Goal: Task Accomplishment & Management: Complete application form

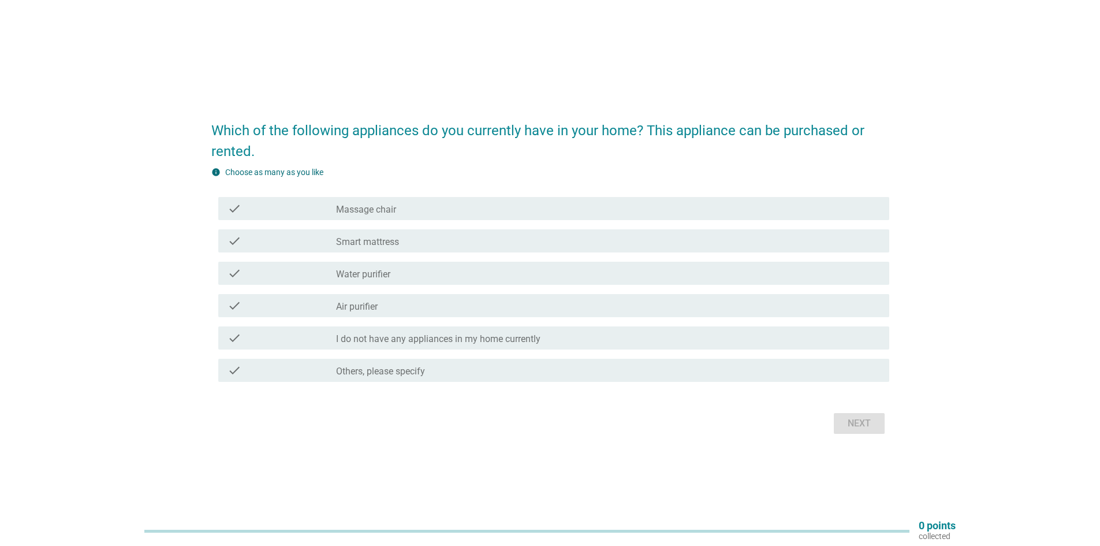
click at [417, 281] on div "check check_box_outline_blank Water purifier" at bounding box center [553, 273] width 671 height 23
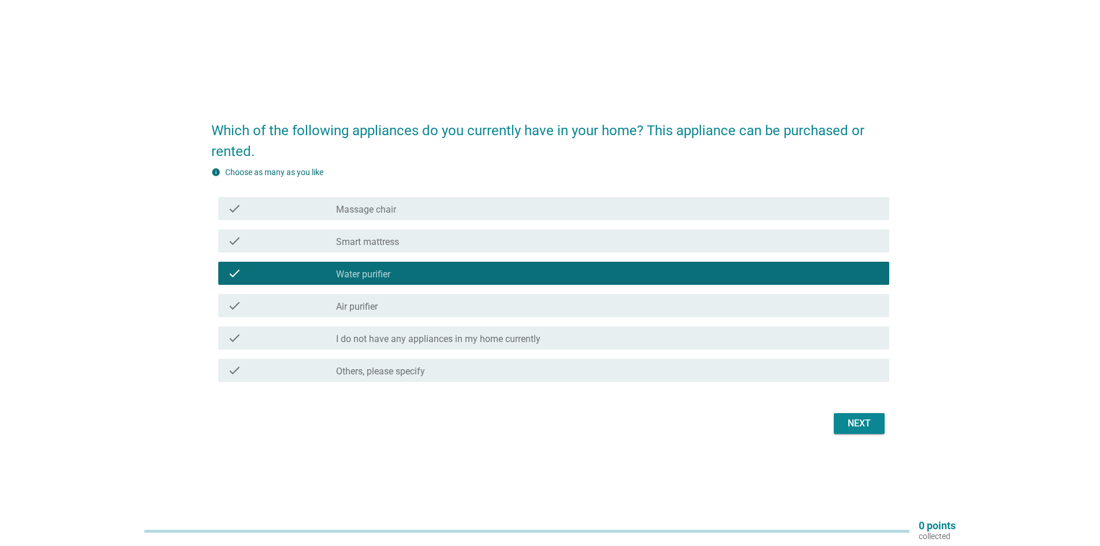
click at [408, 303] on div "check_box_outline_blank Air purifier" at bounding box center [608, 306] width 544 height 14
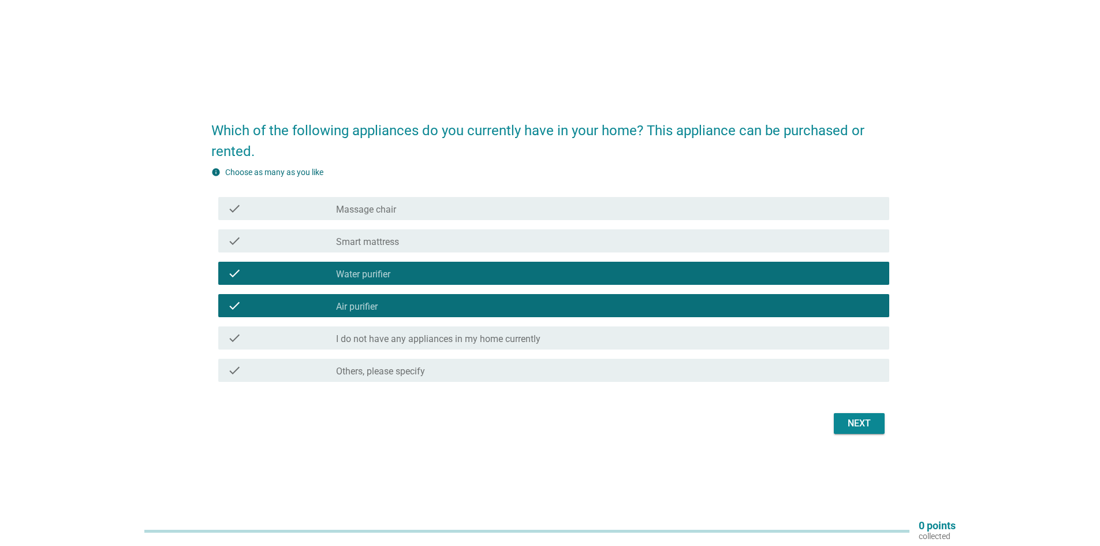
click at [850, 419] on div "Next" at bounding box center [859, 423] width 32 height 14
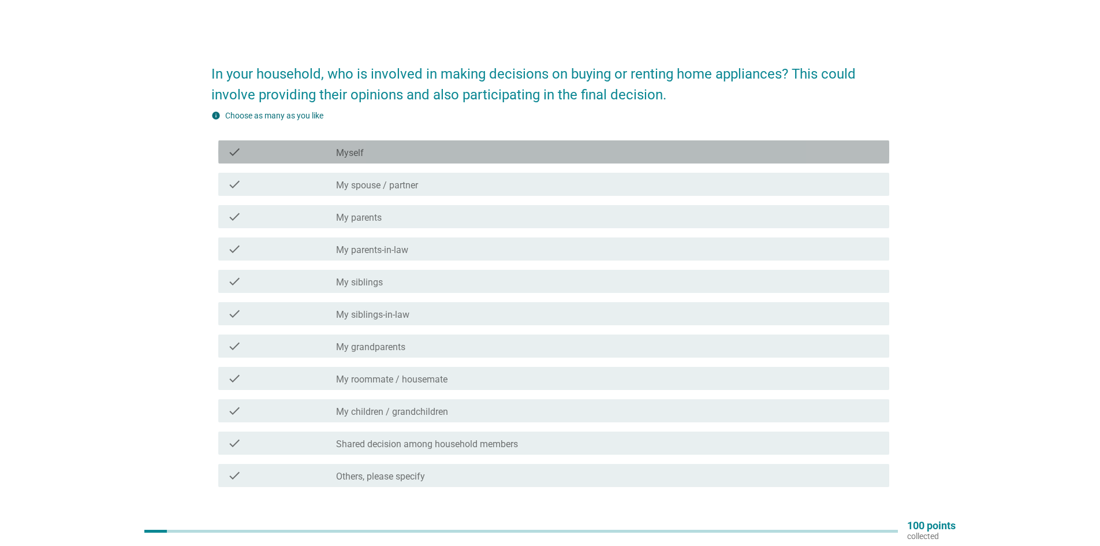
click at [394, 148] on div "check_box_outline_blank Myself" at bounding box center [608, 152] width 544 height 14
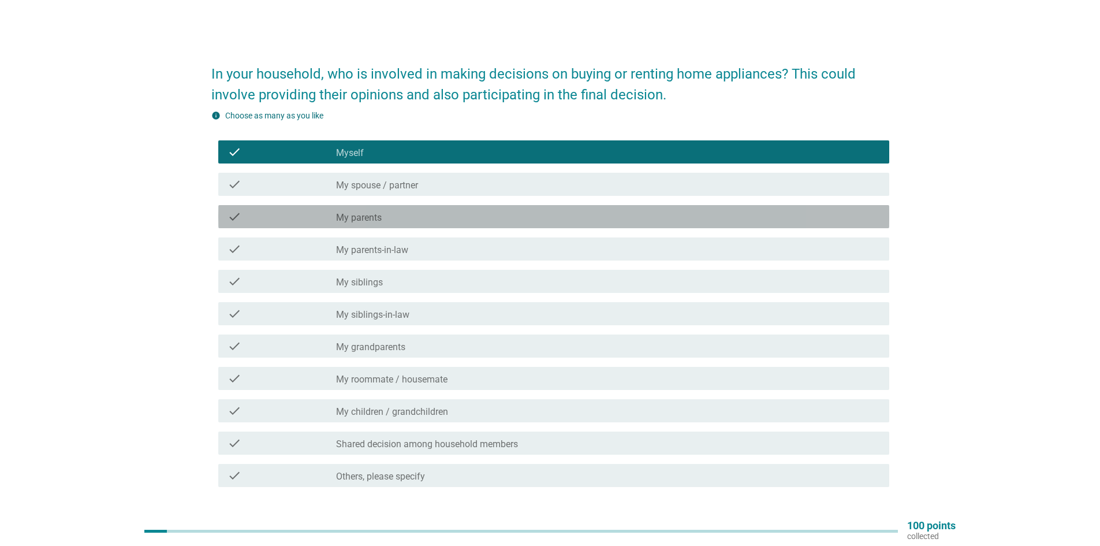
click at [402, 217] on div "check_box_outline_blank My parents" at bounding box center [608, 217] width 544 height 14
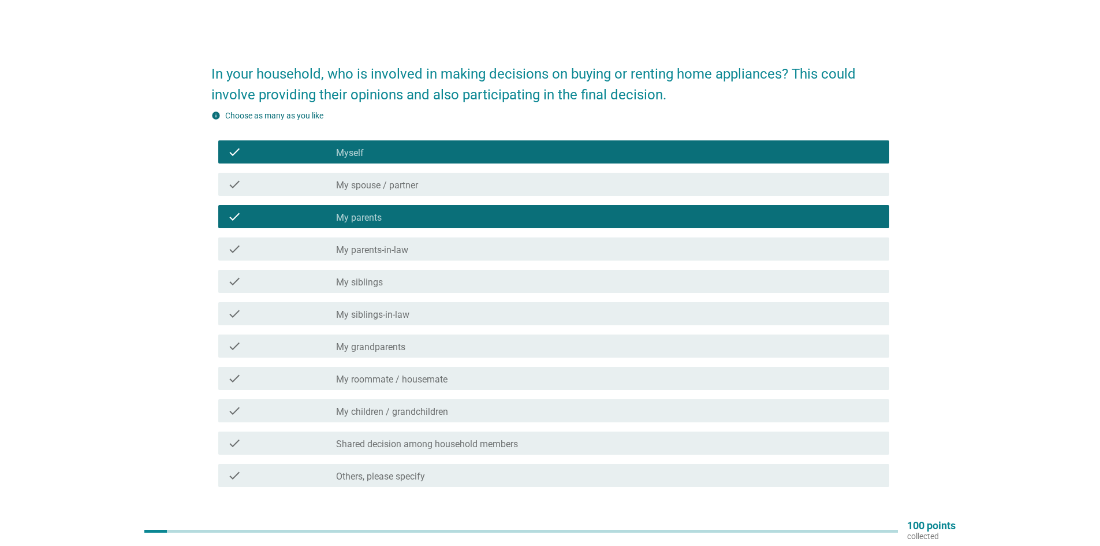
click at [577, 471] on div "check_box Others, please specify" at bounding box center [608, 475] width 544 height 14
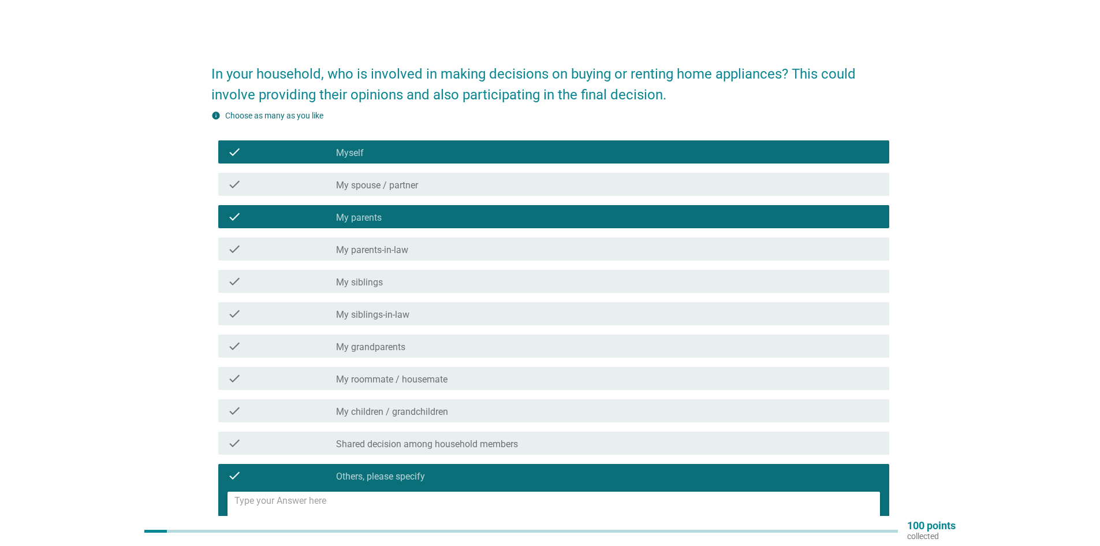
scroll to position [58, 0]
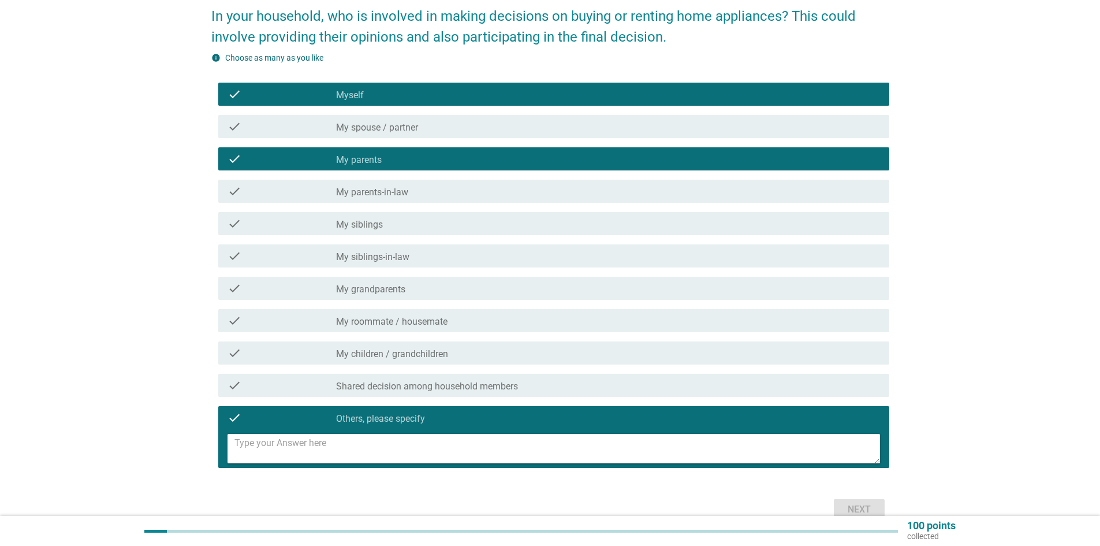
click at [460, 444] on textarea at bounding box center [557, 448] width 646 height 29
type textarea "Pets"
click at [843, 502] on button "Next" at bounding box center [859, 509] width 51 height 21
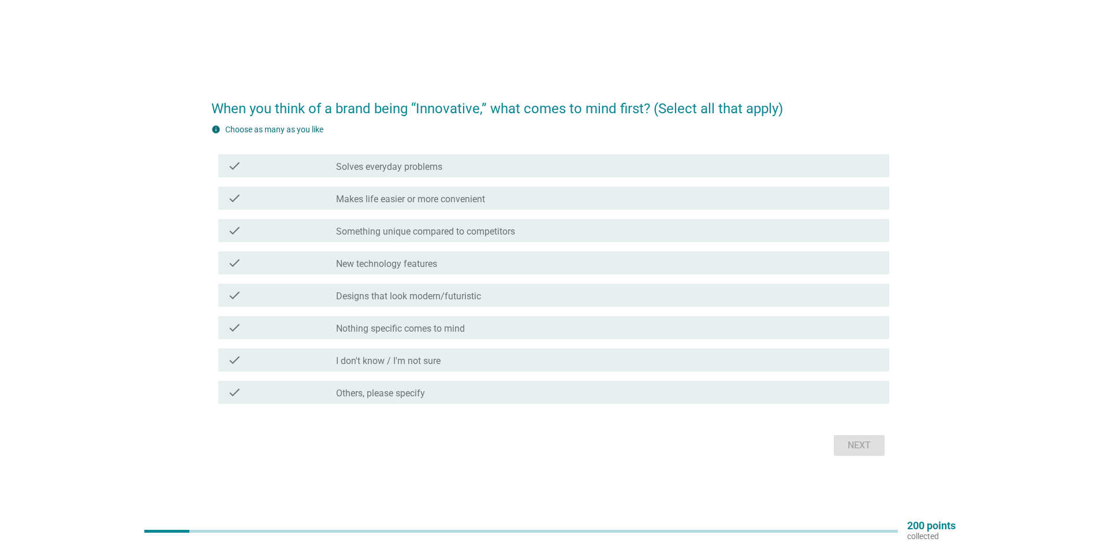
click at [457, 206] on div "check check_box_outline_blank Makes life easier or more convenient" at bounding box center [553, 197] width 671 height 23
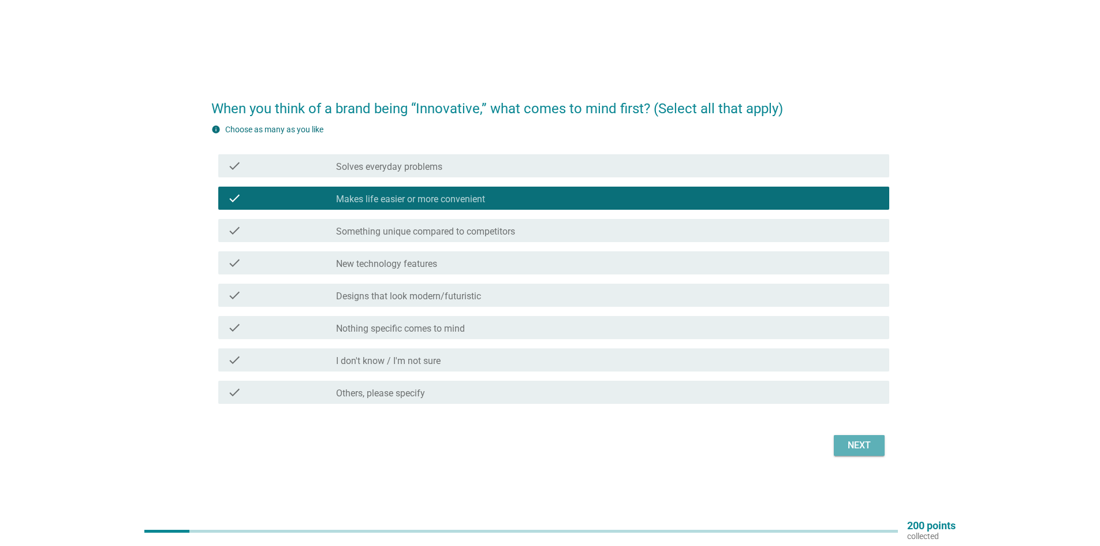
click at [861, 446] on div "Next" at bounding box center [859, 445] width 32 height 14
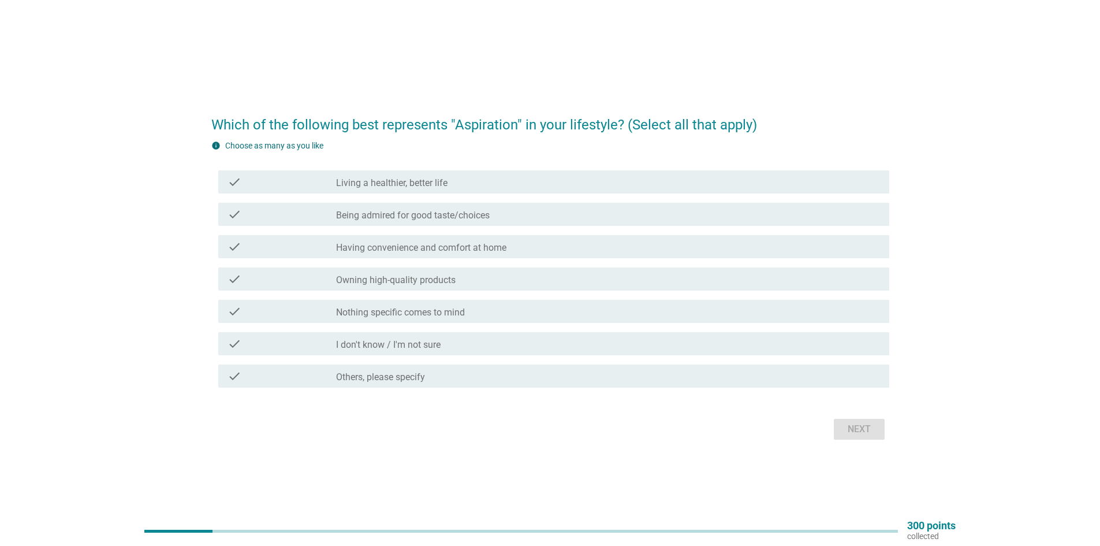
click at [471, 319] on div "check check_box_outline_blank Nothing specific comes to mind" at bounding box center [553, 311] width 671 height 23
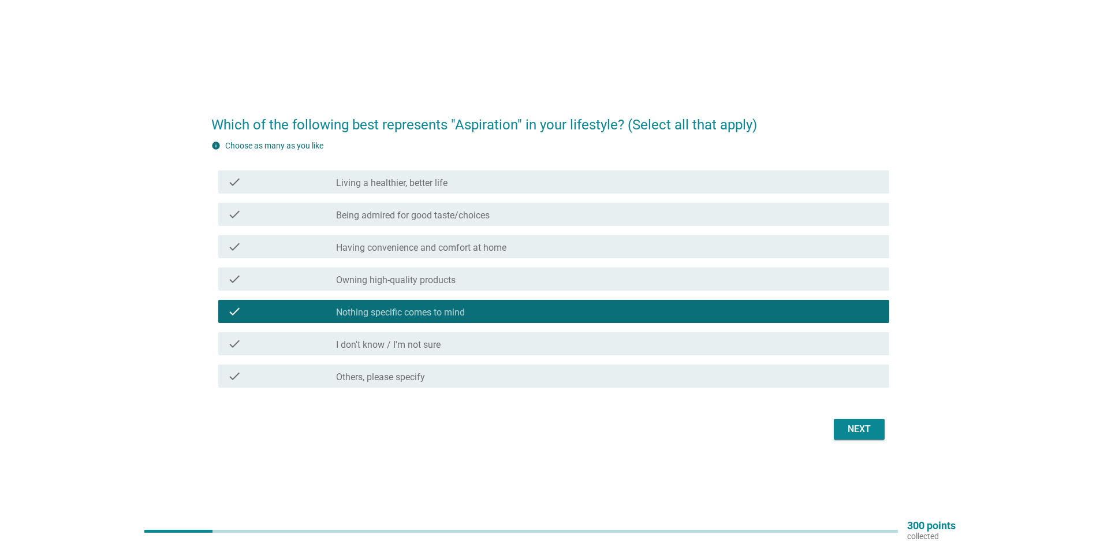
click at [860, 430] on div "Next" at bounding box center [859, 429] width 32 height 14
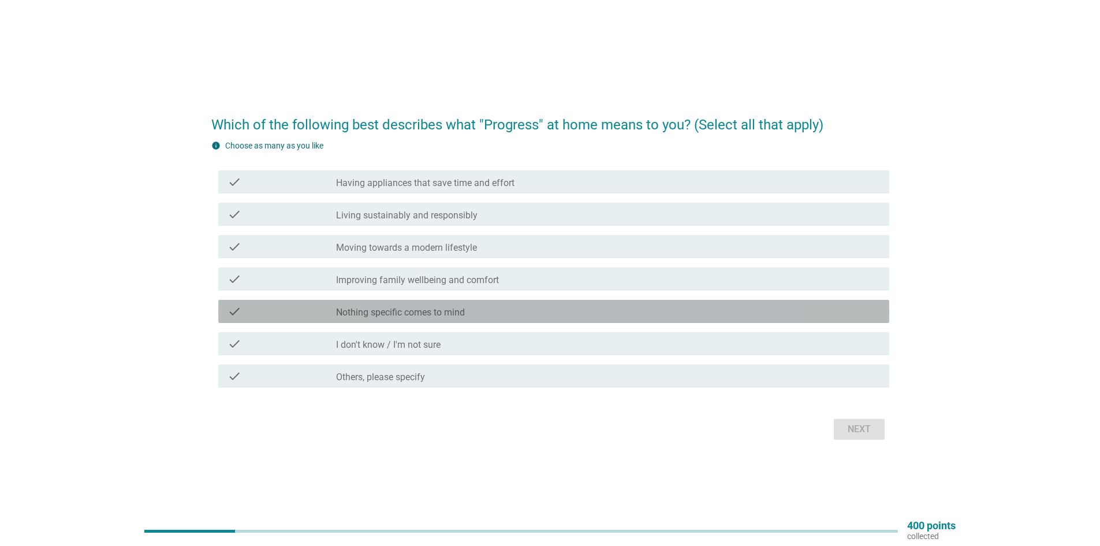
click at [442, 309] on label "Nothing specific comes to mind" at bounding box center [400, 313] width 129 height 12
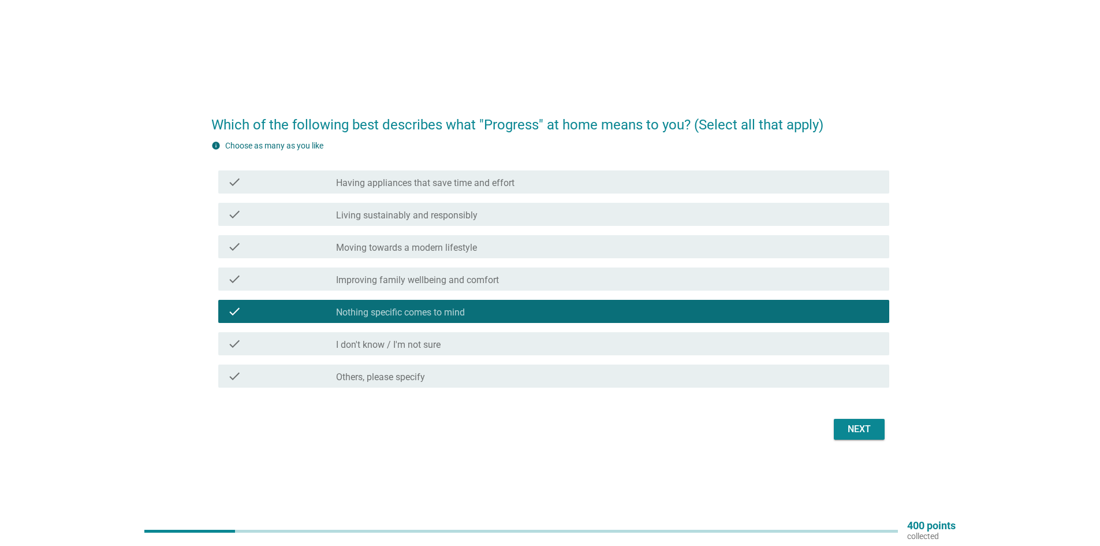
click at [848, 427] on div "Next" at bounding box center [859, 429] width 32 height 14
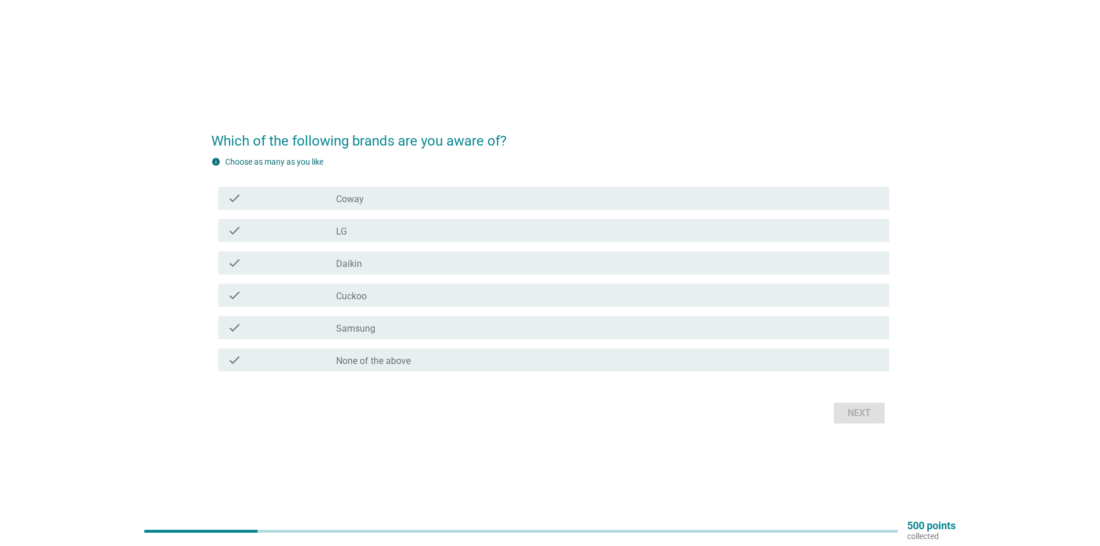
click at [362, 198] on label "Coway" at bounding box center [350, 199] width 28 height 12
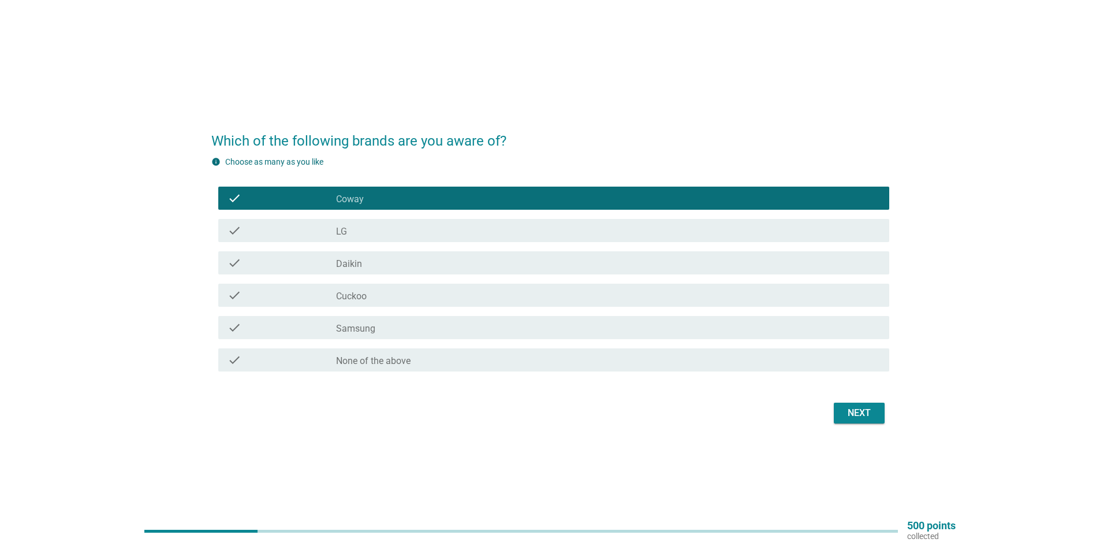
click at [364, 226] on div "check_box_outline_blank LG" at bounding box center [608, 230] width 544 height 14
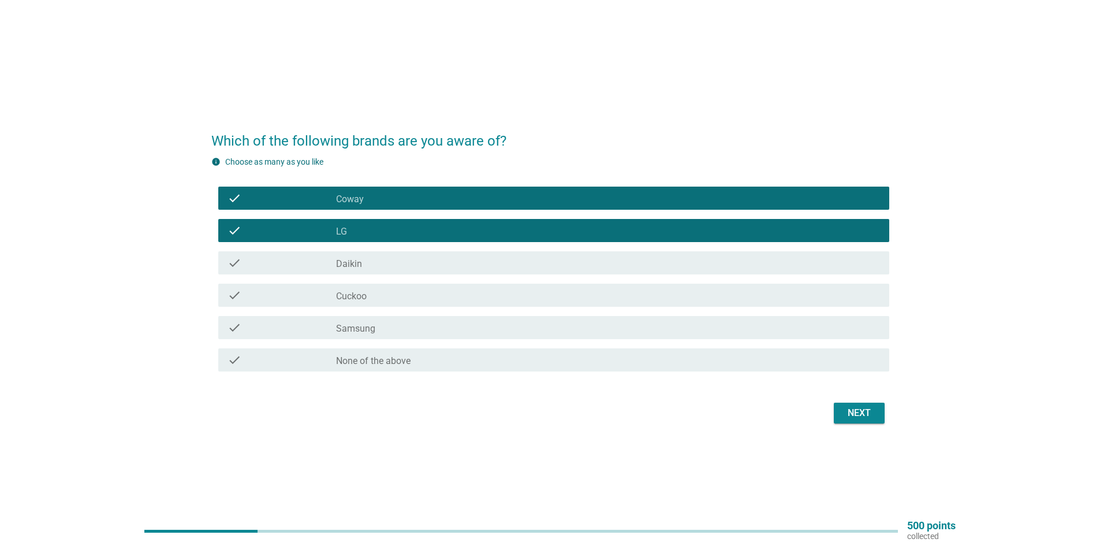
click at [371, 263] on div "check_box_outline_blank Daikin" at bounding box center [608, 263] width 544 height 14
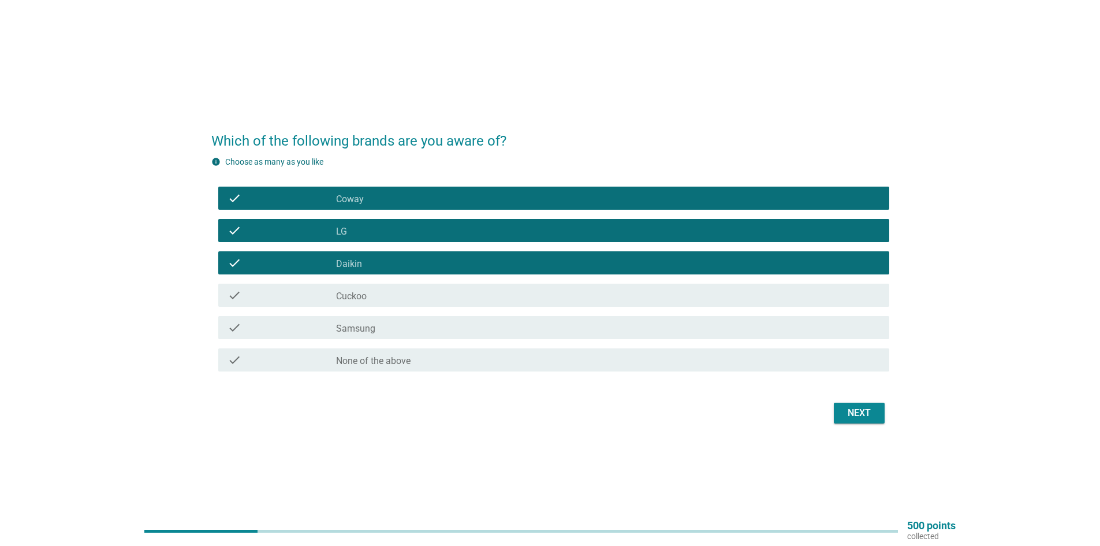
click at [378, 293] on div "check_box_outline_blank Cuckoo" at bounding box center [608, 295] width 544 height 14
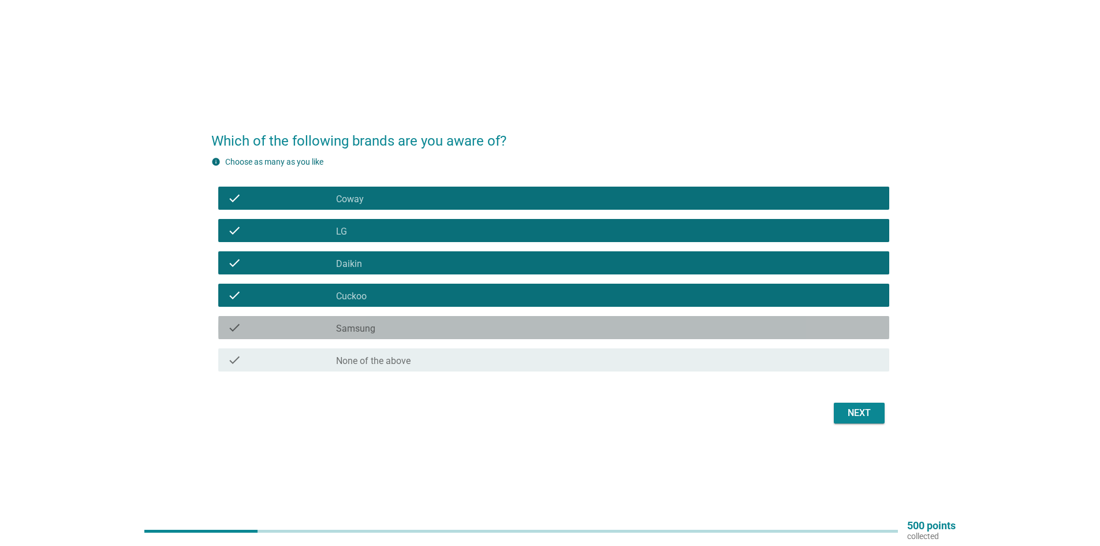
click at [383, 326] on div "check_box_outline_blank Samsung" at bounding box center [608, 327] width 544 height 14
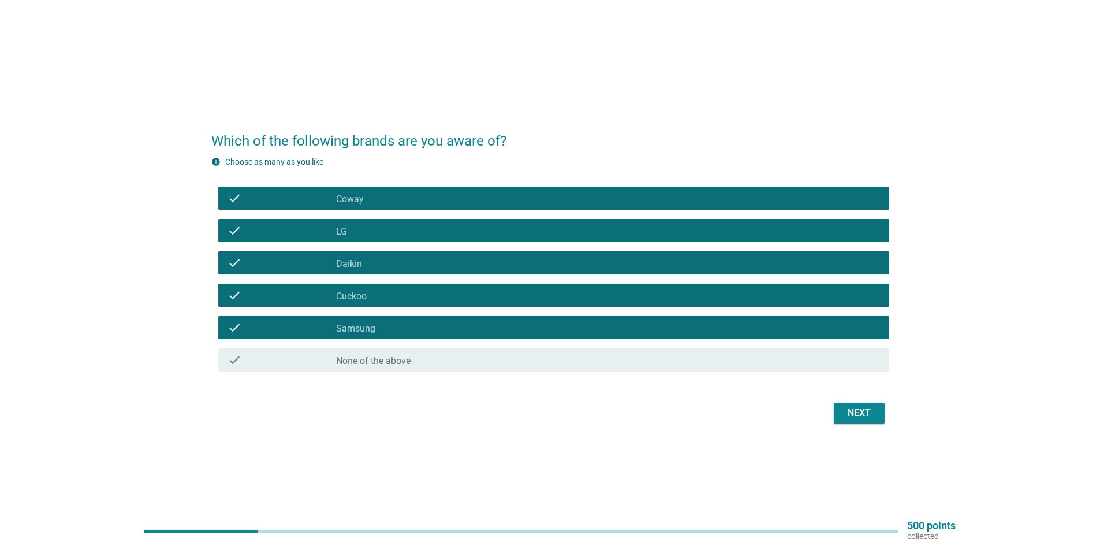
click at [851, 416] on div "Next" at bounding box center [859, 413] width 32 height 14
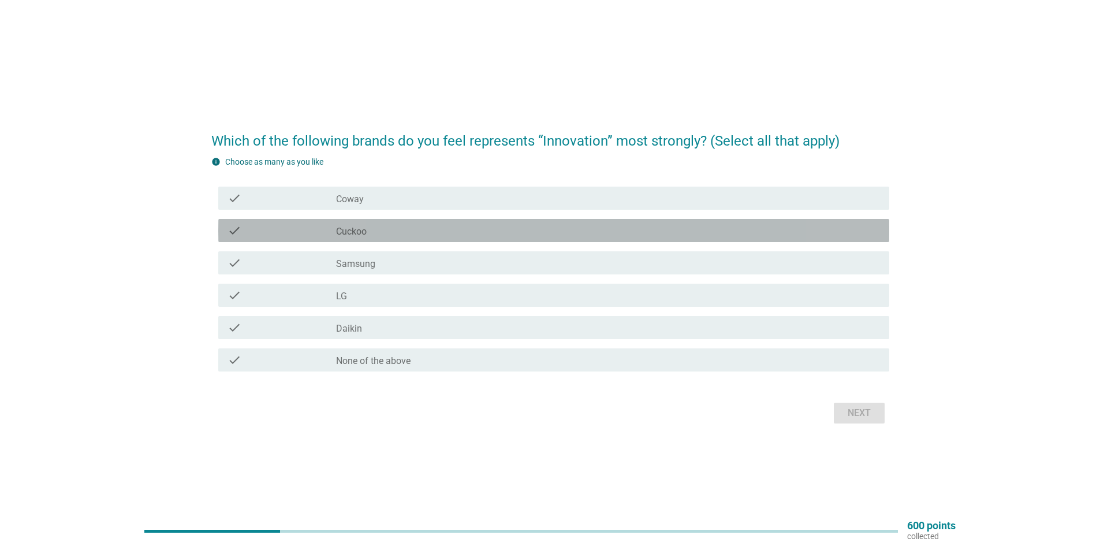
click at [422, 235] on div "check_box_outline_blank Cuckoo" at bounding box center [608, 230] width 544 height 14
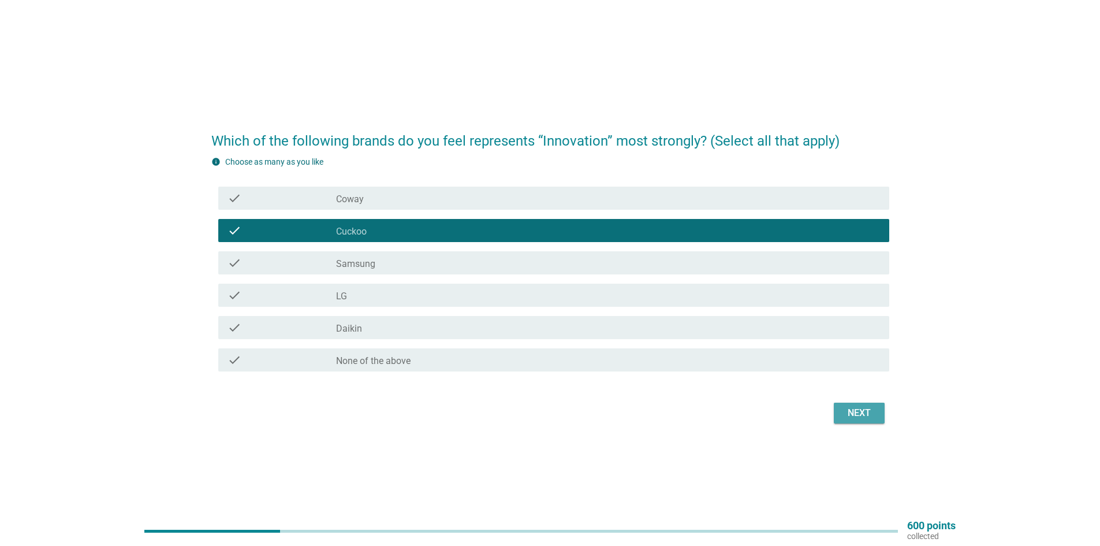
click at [861, 420] on button "Next" at bounding box center [859, 412] width 51 height 21
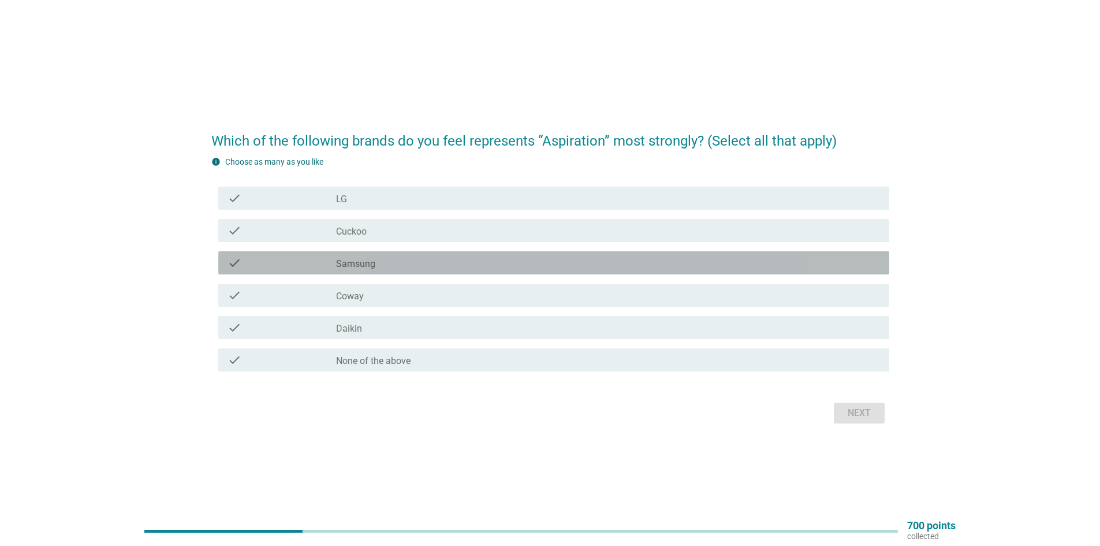
drag, startPoint x: 385, startPoint y: 269, endPoint x: 405, endPoint y: 278, distance: 22.0
click at [385, 268] on div "check_box_outline_blank Samsung" at bounding box center [608, 263] width 544 height 14
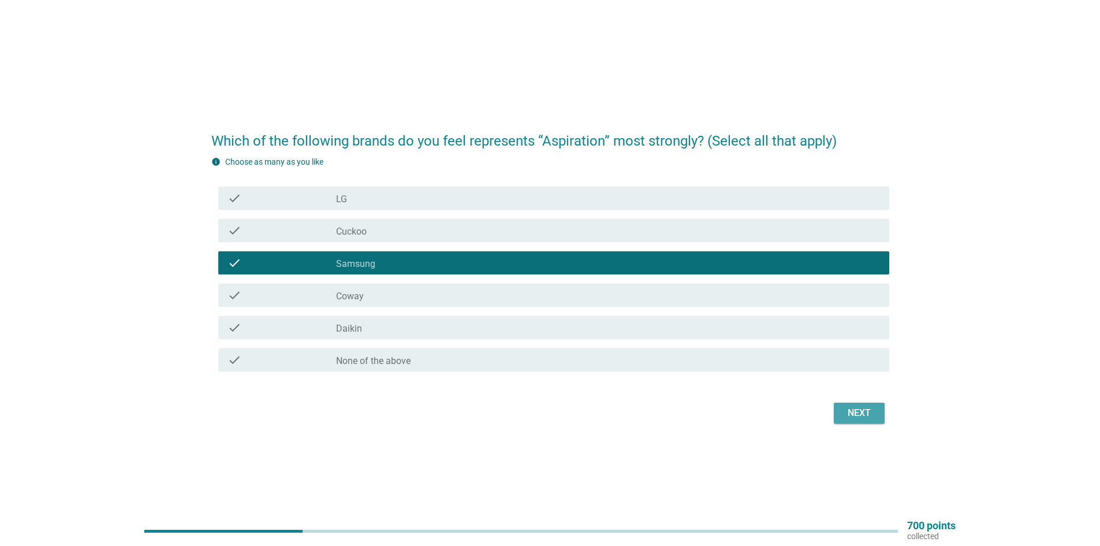
click at [863, 408] on div "Next" at bounding box center [859, 413] width 32 height 14
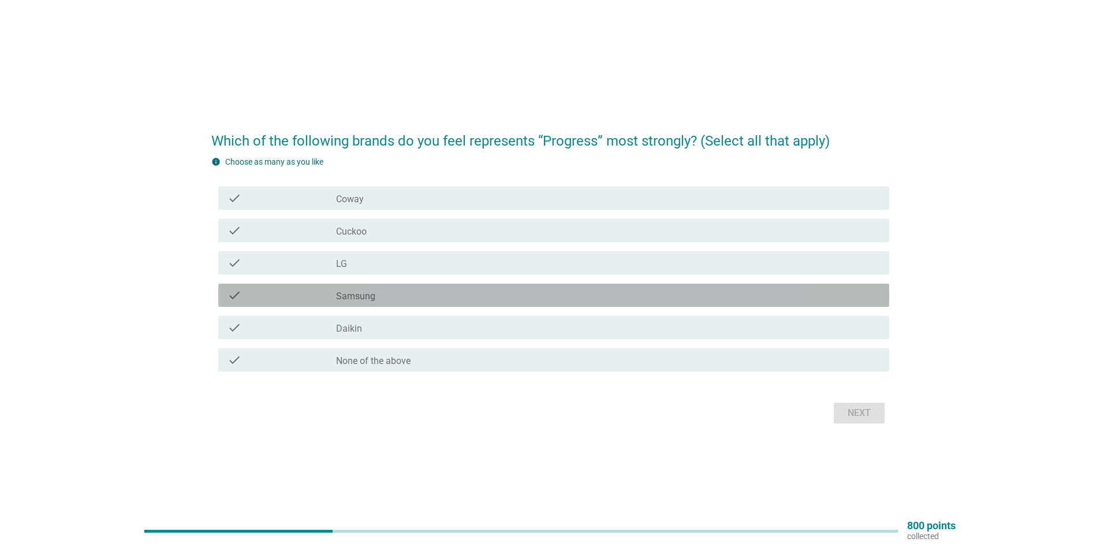
click at [412, 291] on div "check_box Samsung" at bounding box center [608, 295] width 544 height 14
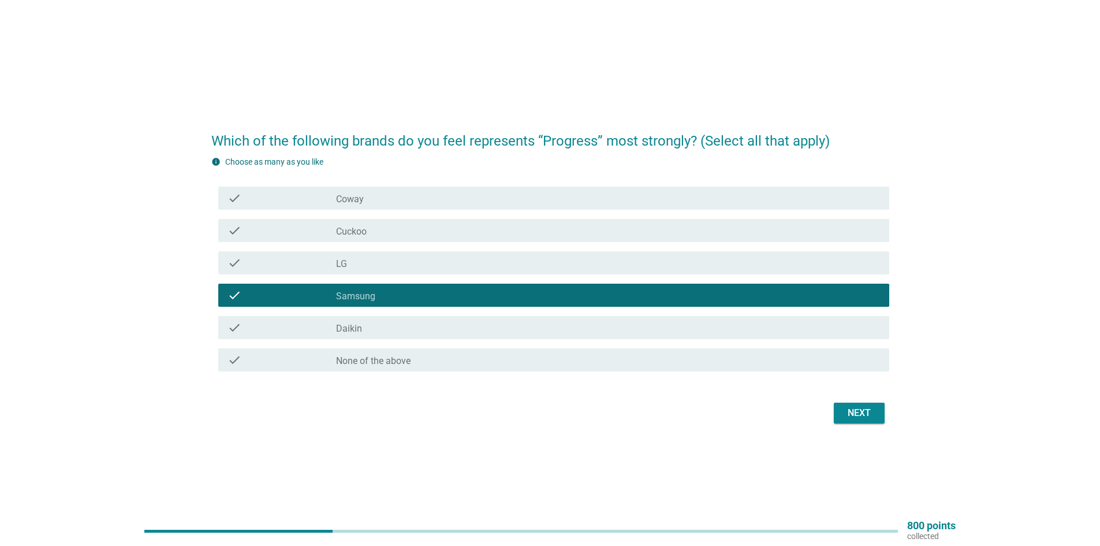
click at [863, 407] on div "Next" at bounding box center [859, 413] width 32 height 14
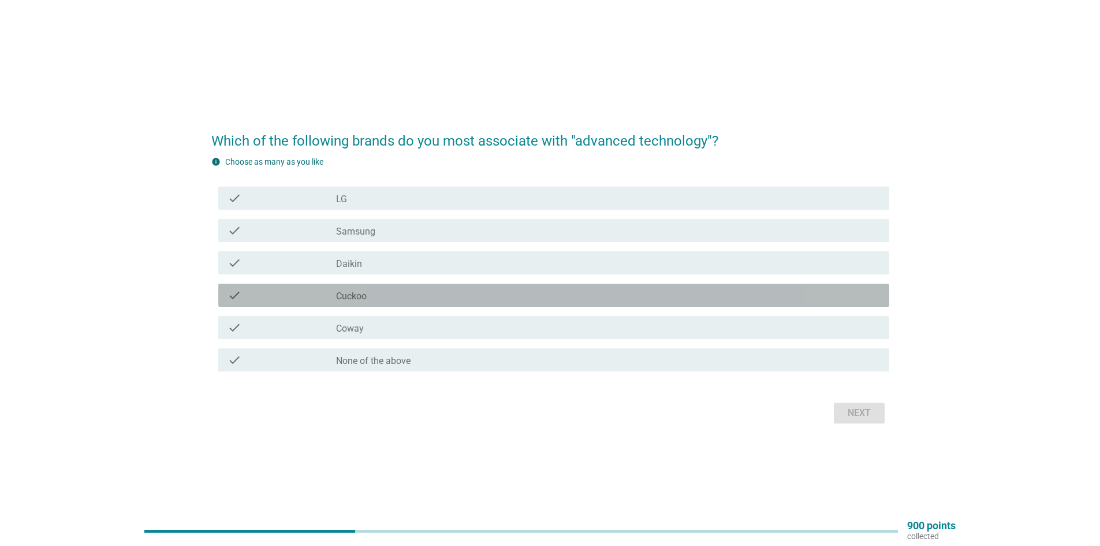
drag, startPoint x: 389, startPoint y: 297, endPoint x: 380, endPoint y: 286, distance: 13.2
click at [387, 297] on div "check_box Cuckoo" at bounding box center [608, 295] width 544 height 14
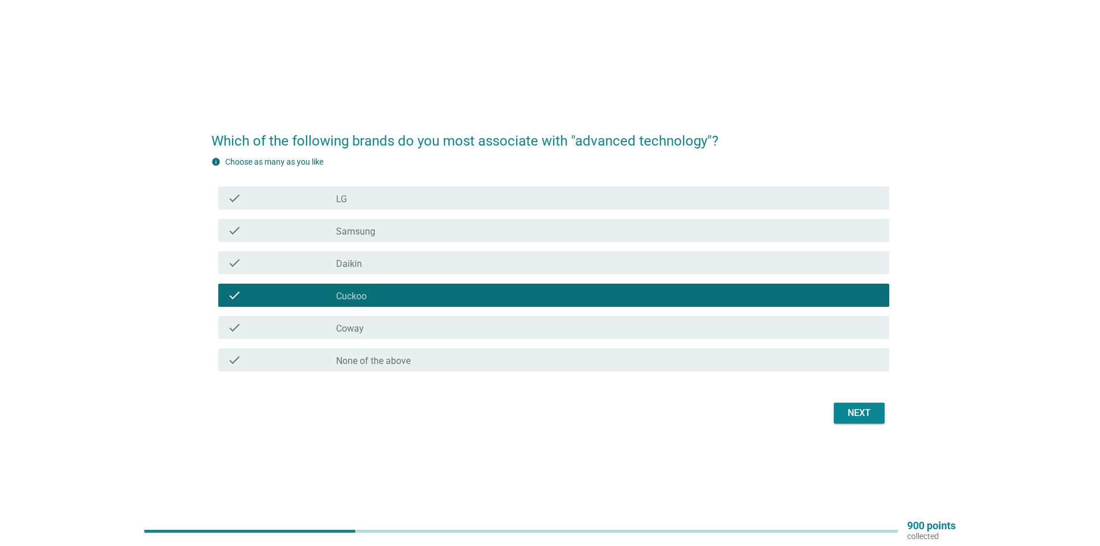
click at [349, 222] on div "check check_box Samsung" at bounding box center [553, 230] width 671 height 23
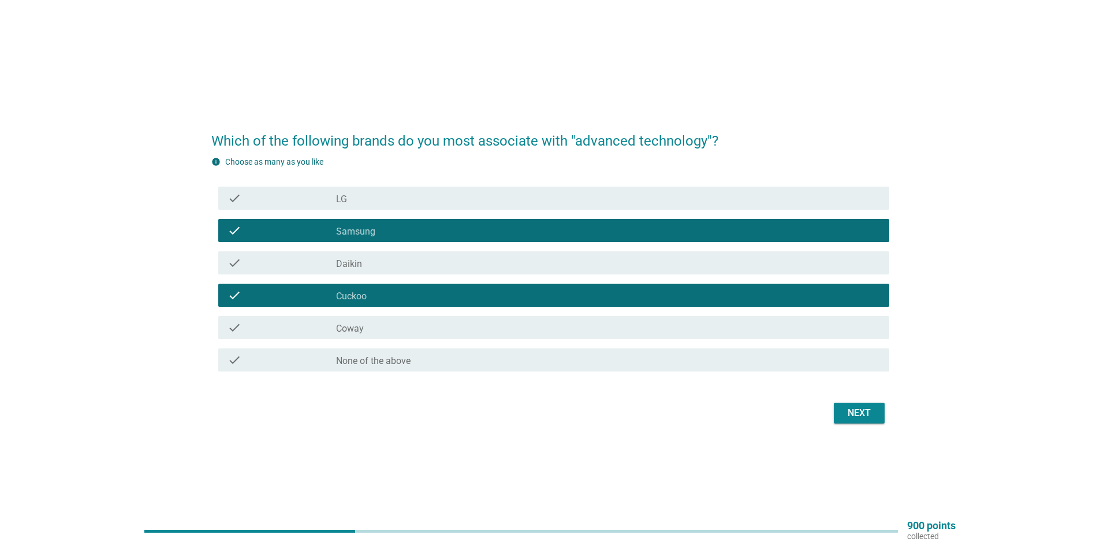
click at [336, 259] on label "Daikin" at bounding box center [349, 264] width 26 height 12
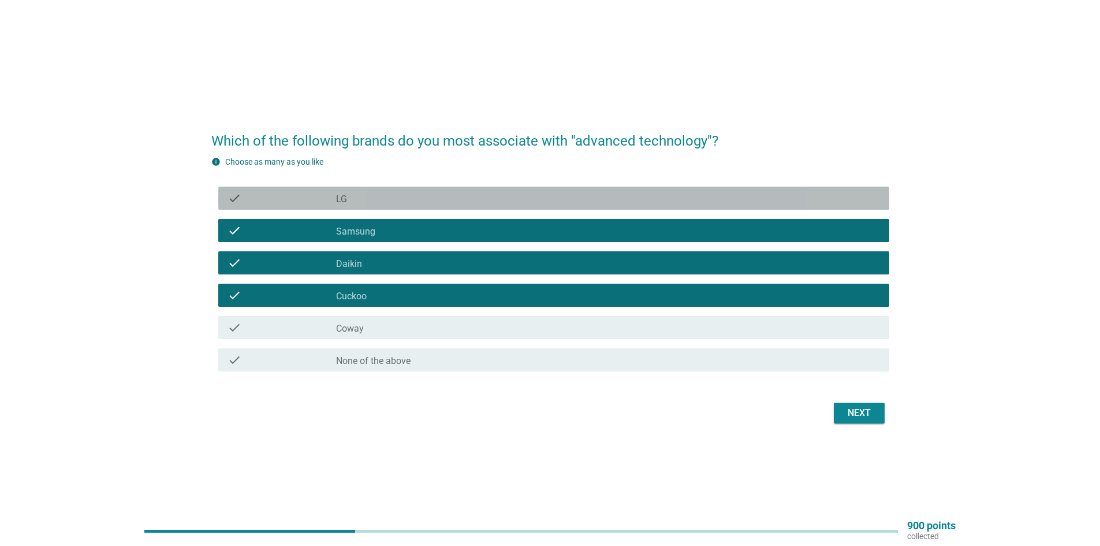
click at [334, 202] on div "check" at bounding box center [281, 198] width 109 height 14
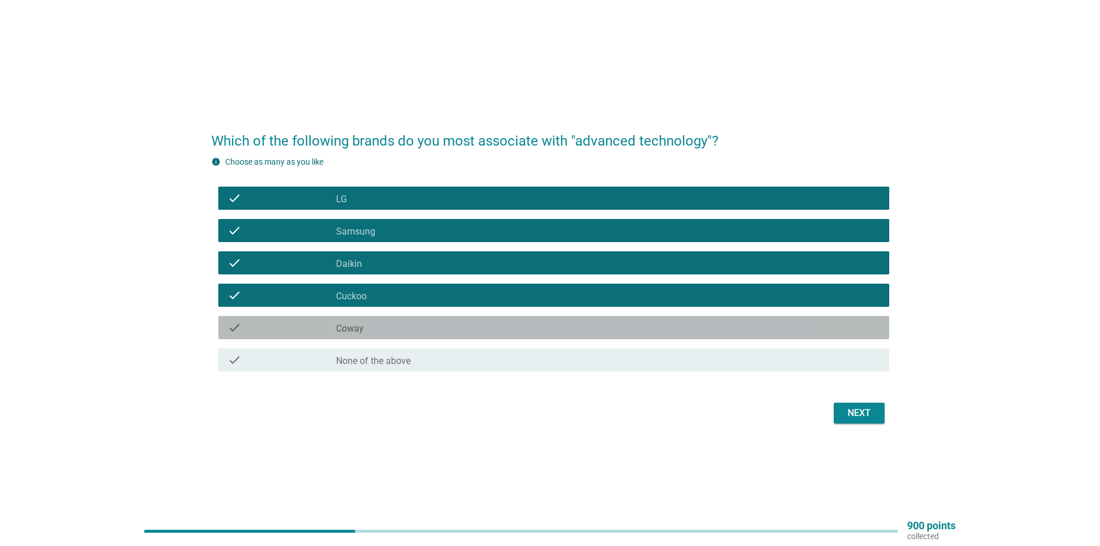
click at [353, 324] on label "Coway" at bounding box center [350, 329] width 28 height 12
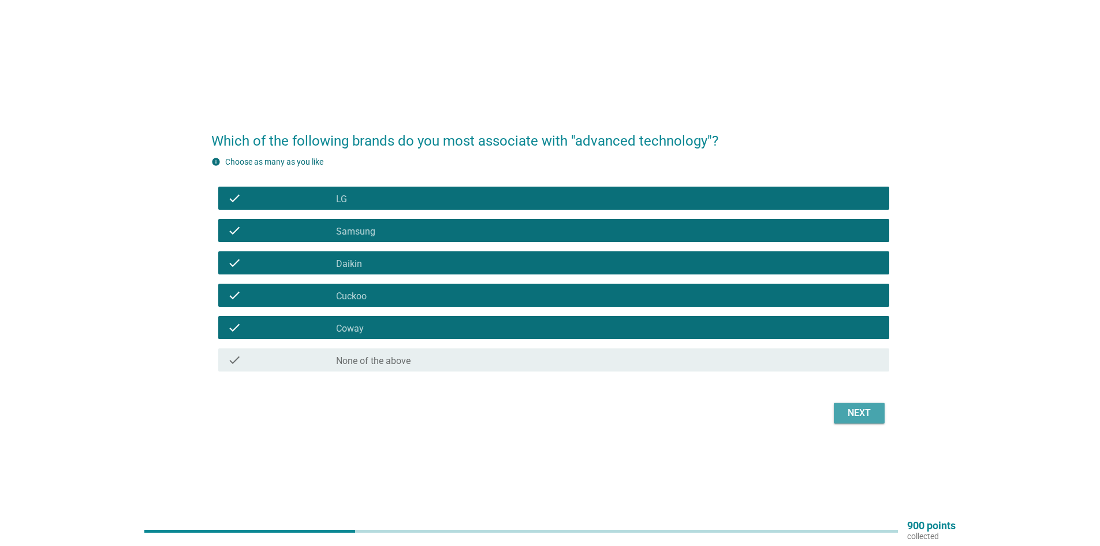
click at [852, 415] on div "Next" at bounding box center [859, 413] width 32 height 14
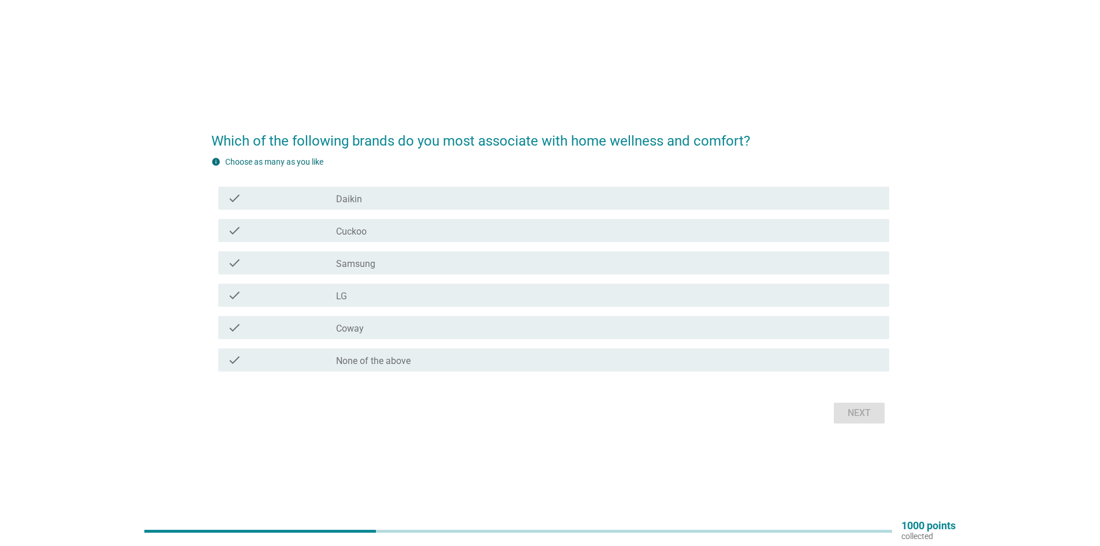
click at [383, 231] on div "check_box Cuckoo" at bounding box center [608, 230] width 544 height 14
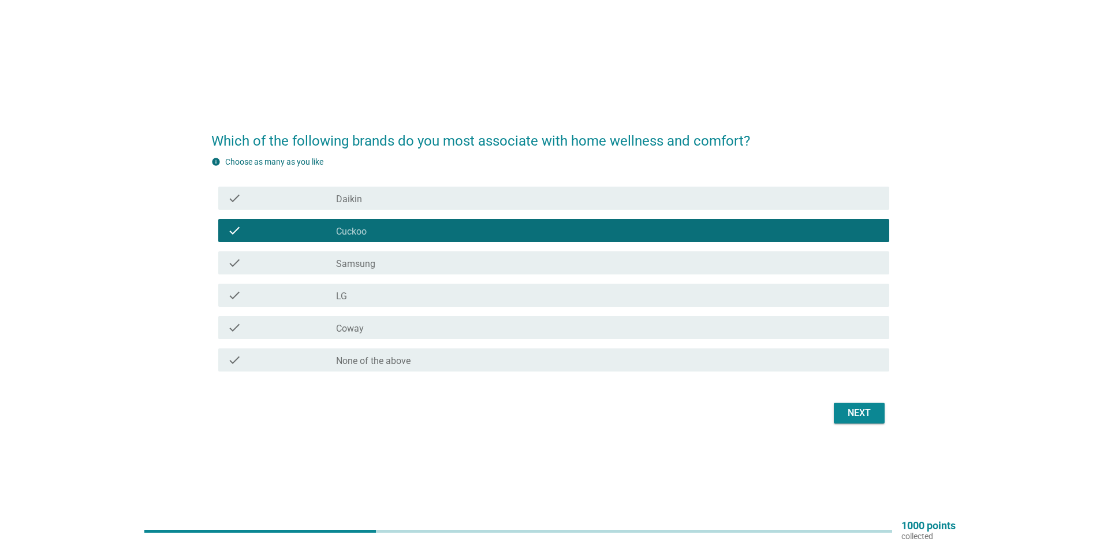
click at [373, 294] on div "check_box LG" at bounding box center [608, 295] width 544 height 14
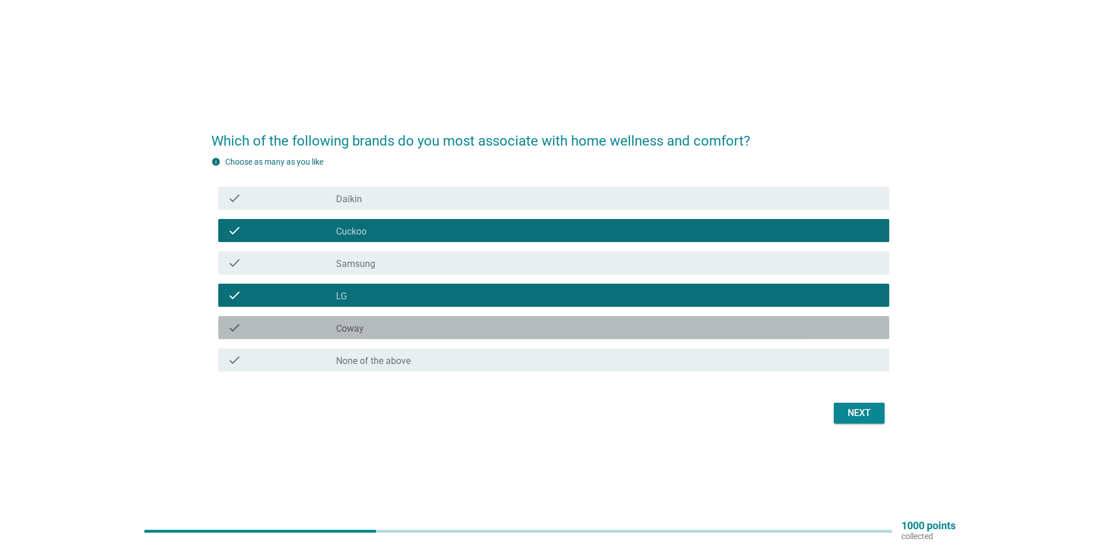
click at [377, 323] on div "check_box_outline_blank Coway" at bounding box center [608, 327] width 544 height 14
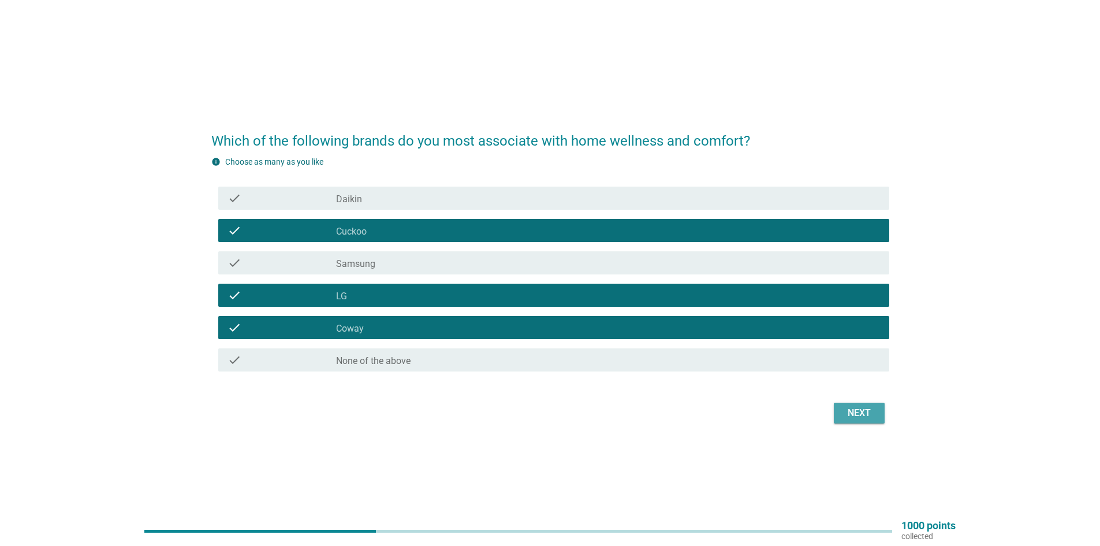
click at [853, 422] on button "Next" at bounding box center [859, 412] width 51 height 21
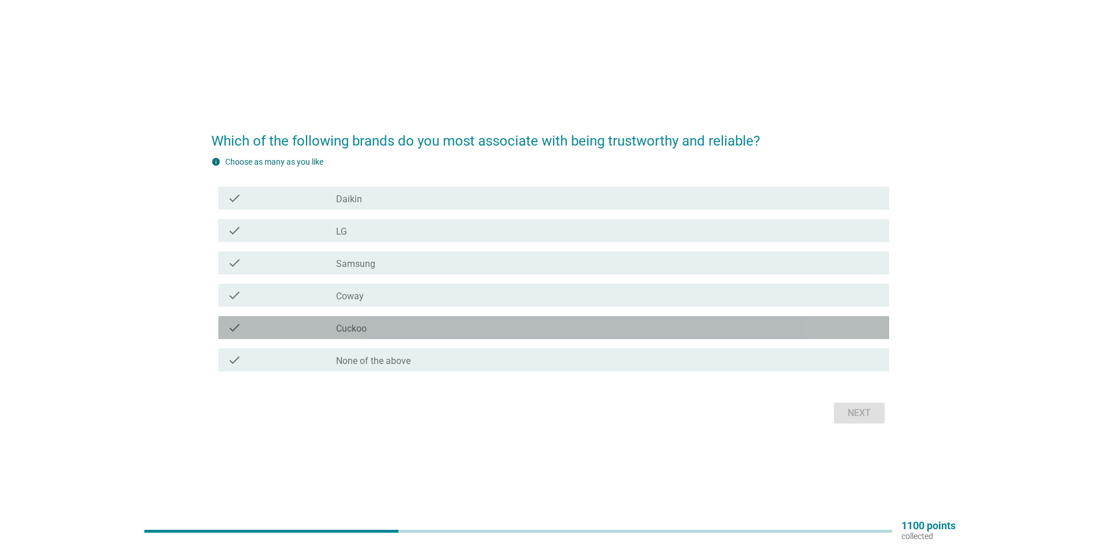
click at [361, 319] on div "check check_box Cuckoo" at bounding box center [553, 327] width 671 height 23
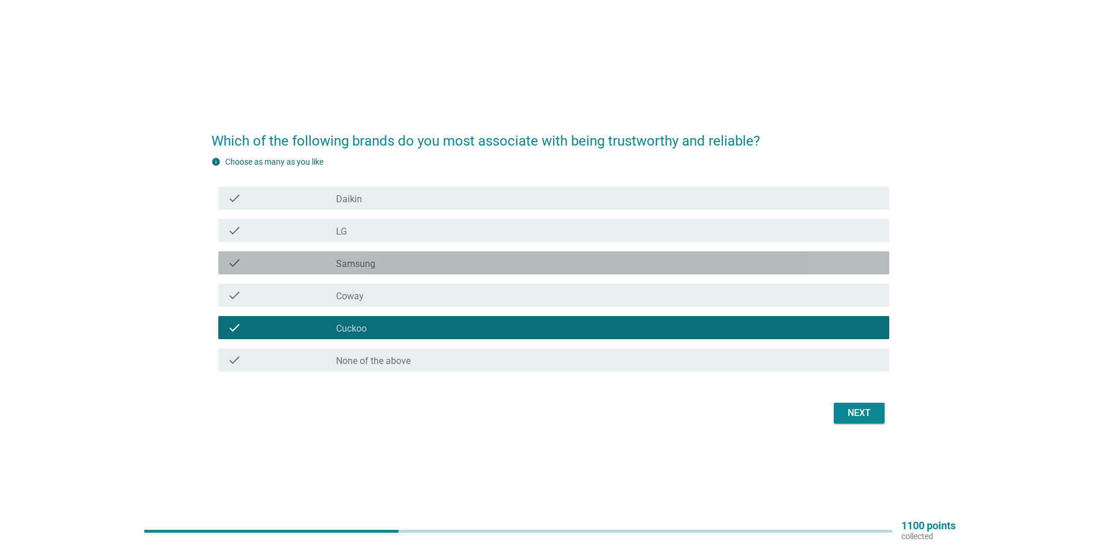
click at [376, 265] on div "check_box Samsung" at bounding box center [608, 263] width 544 height 14
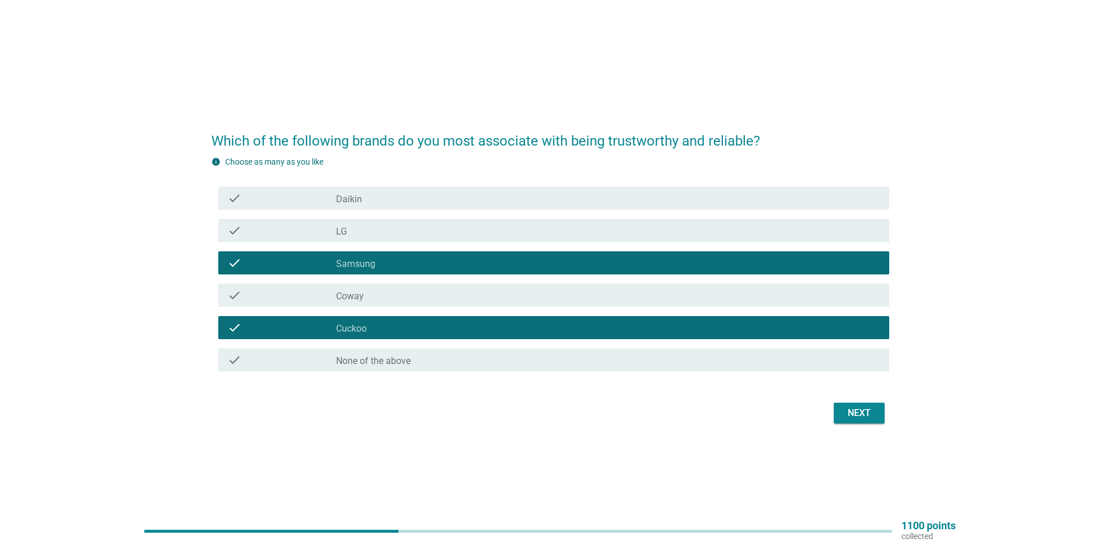
click at [394, 237] on div "check check_box LG" at bounding box center [553, 230] width 671 height 23
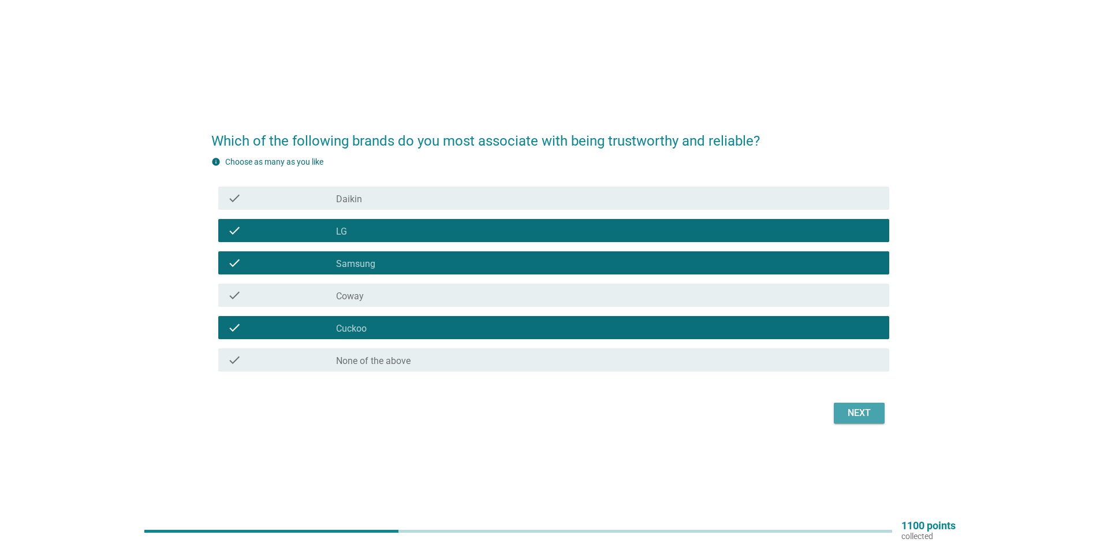
click at [855, 414] on div "Next" at bounding box center [859, 413] width 32 height 14
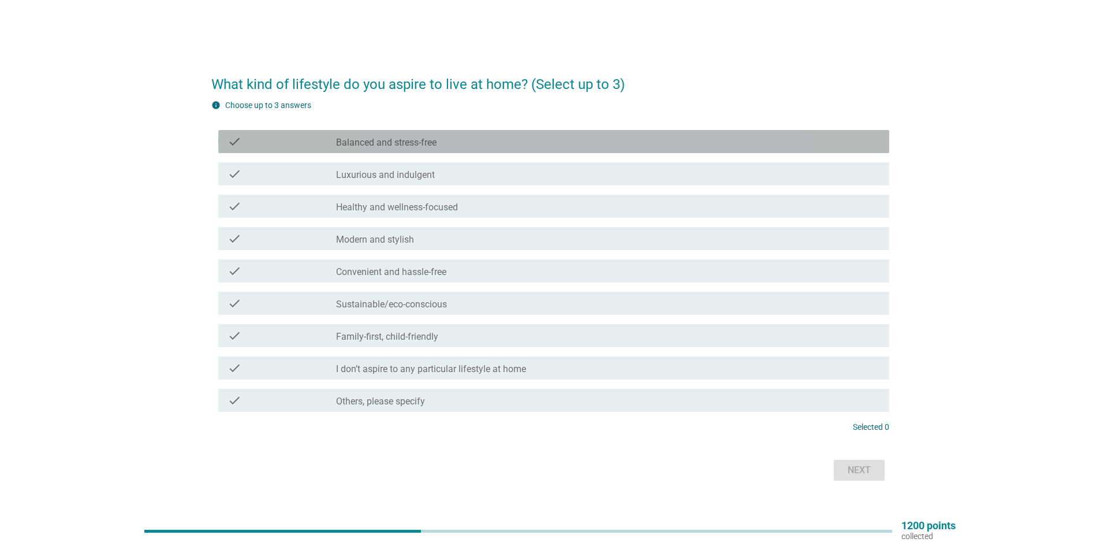
click at [435, 141] on label "Balanced and stress-free" at bounding box center [386, 143] width 100 height 12
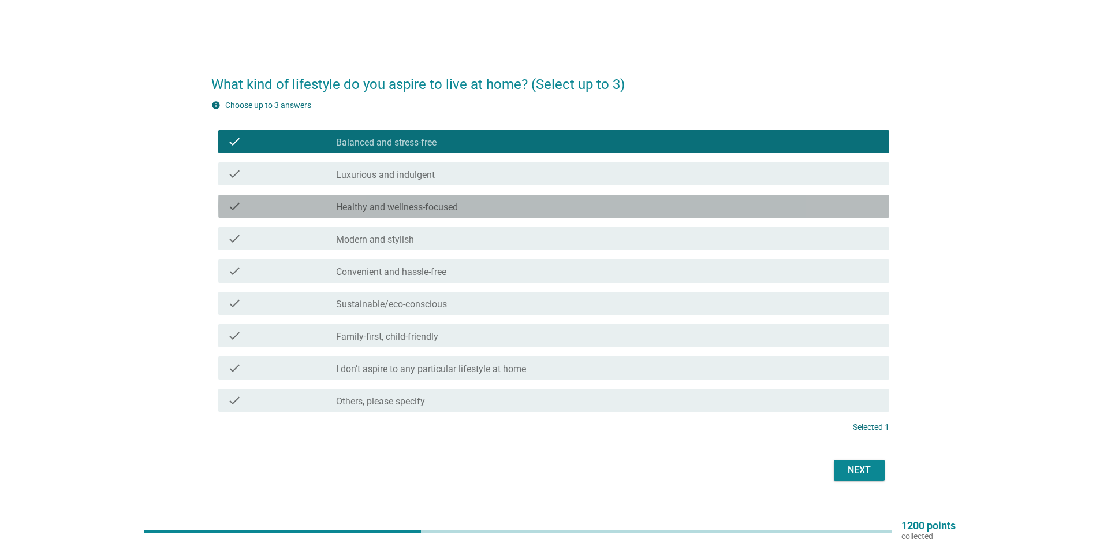
click at [442, 209] on label "Healthy and wellness-focused" at bounding box center [397, 208] width 122 height 12
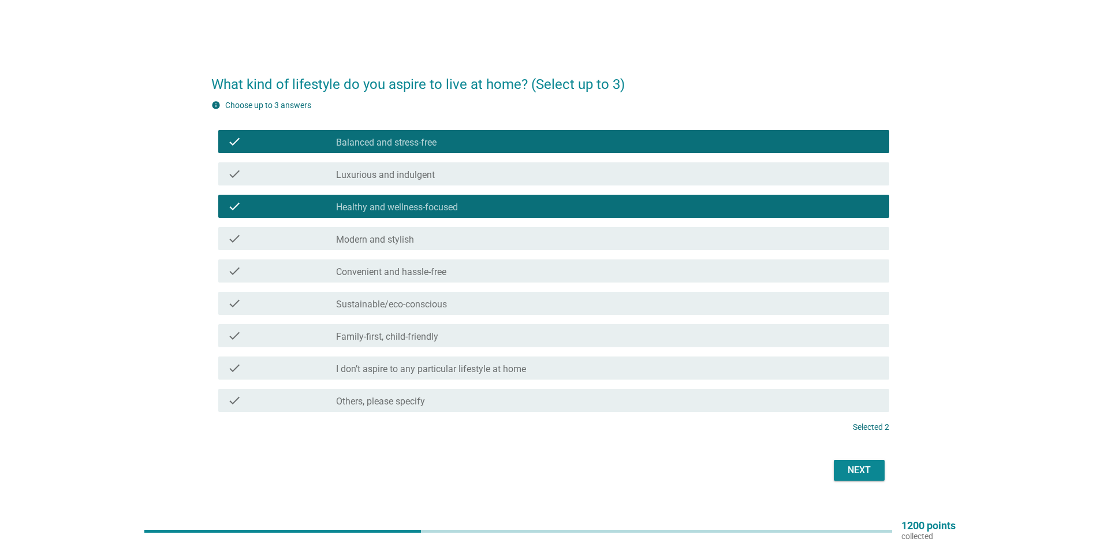
click at [456, 301] on div "check_box_outline_blank Sustainable/eco-conscious" at bounding box center [608, 303] width 544 height 14
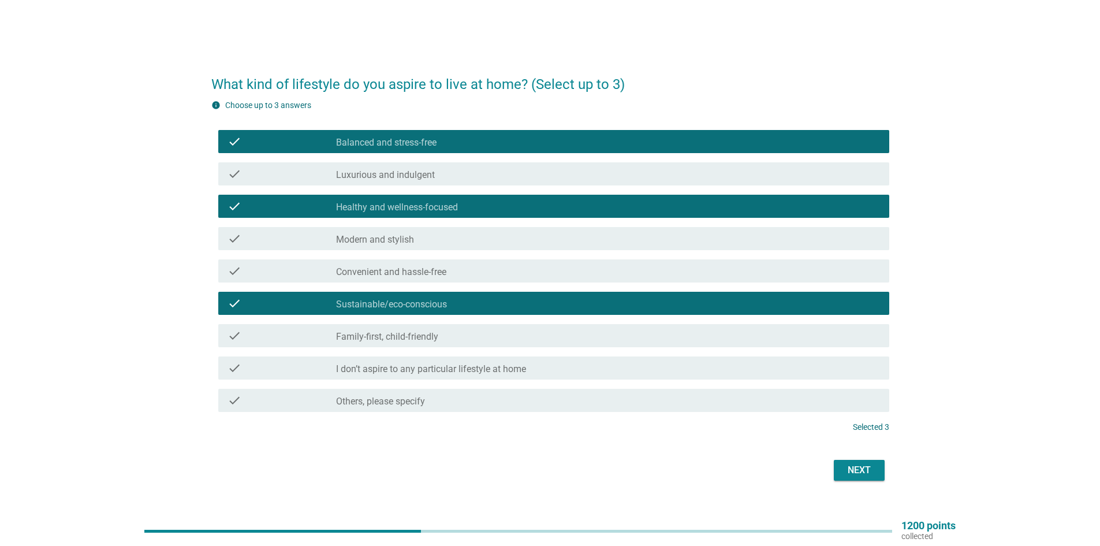
click at [483, 341] on div "check_box_outline_blank Family-first, child-friendly" at bounding box center [608, 336] width 544 height 14
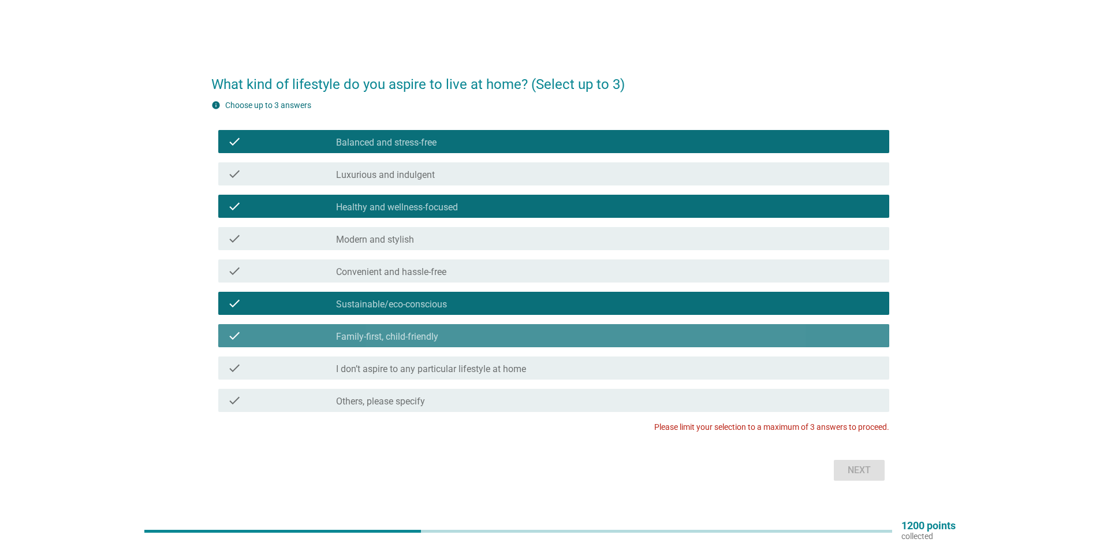
click at [272, 334] on div "check" at bounding box center [281, 336] width 109 height 14
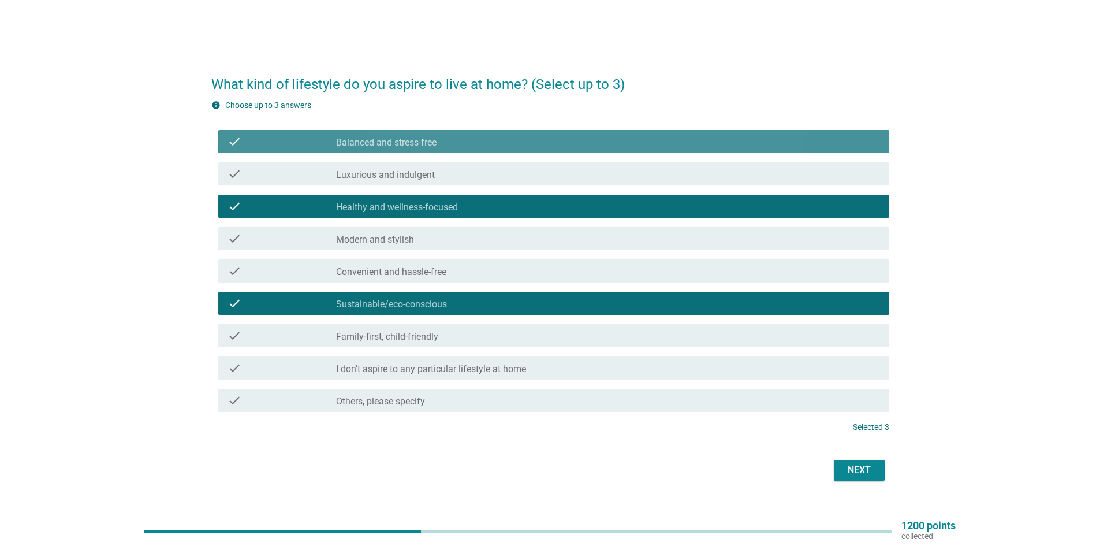
click at [467, 144] on div "check_box Balanced and stress-free" at bounding box center [608, 142] width 544 height 14
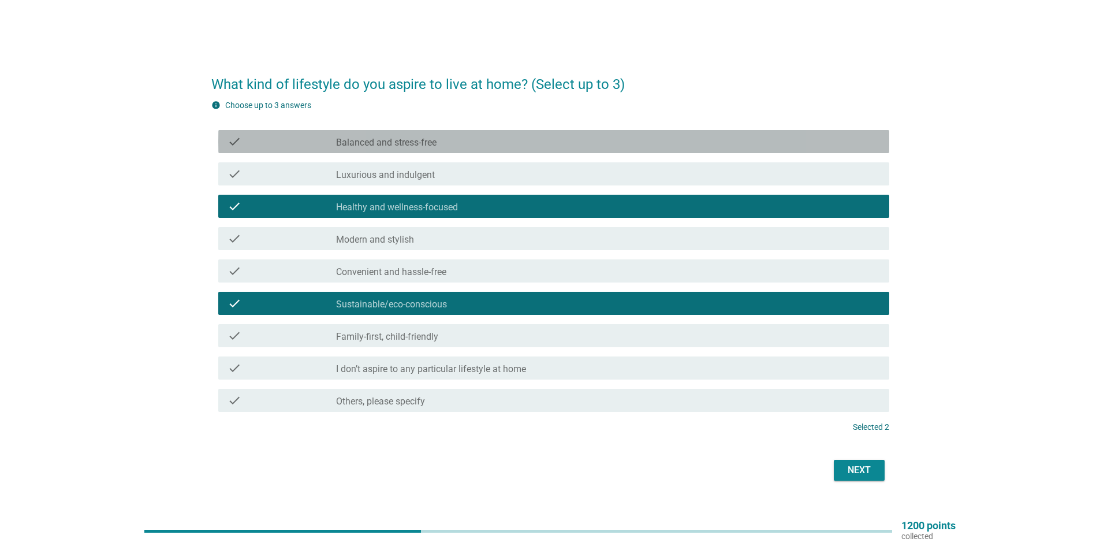
click at [411, 142] on label "Balanced and stress-free" at bounding box center [386, 143] width 100 height 12
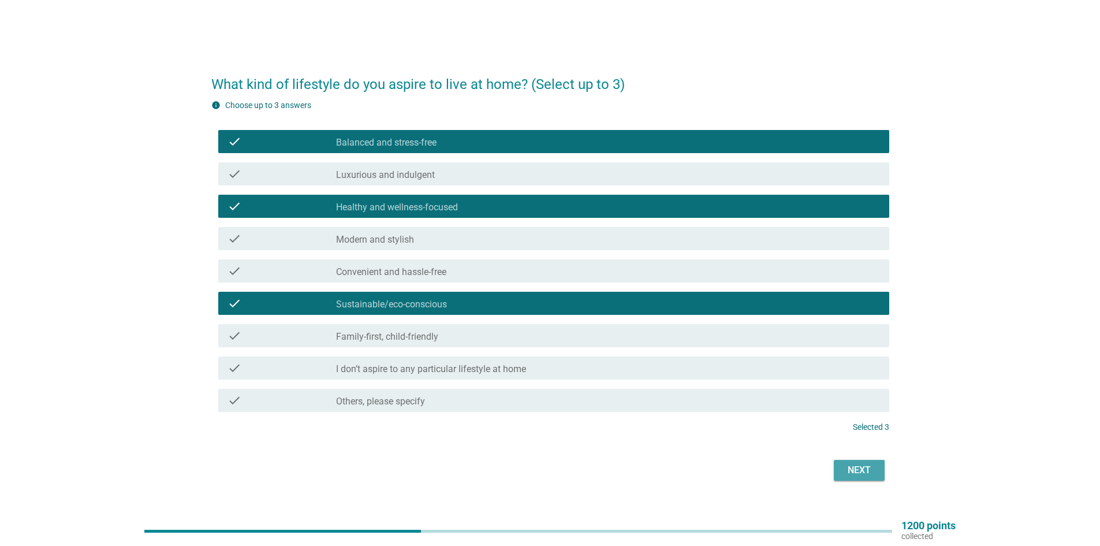
click at [842, 472] on button "Next" at bounding box center [859, 470] width 51 height 21
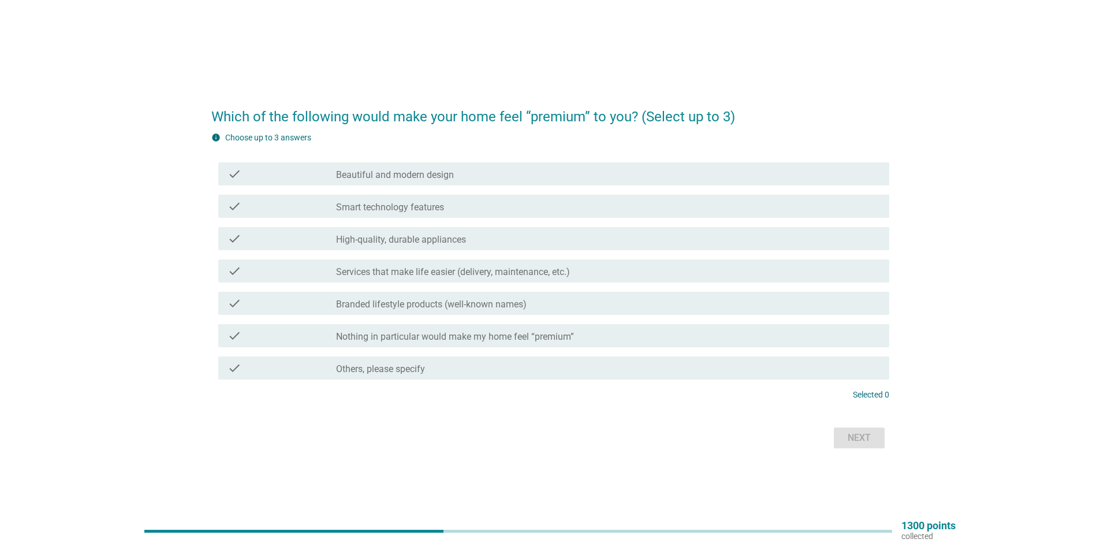
click at [421, 218] on div "check check_box_outline_blank Smart technology features" at bounding box center [550, 206] width 678 height 32
click at [423, 213] on div "check check_box_outline_blank Smart technology features" at bounding box center [553, 206] width 671 height 23
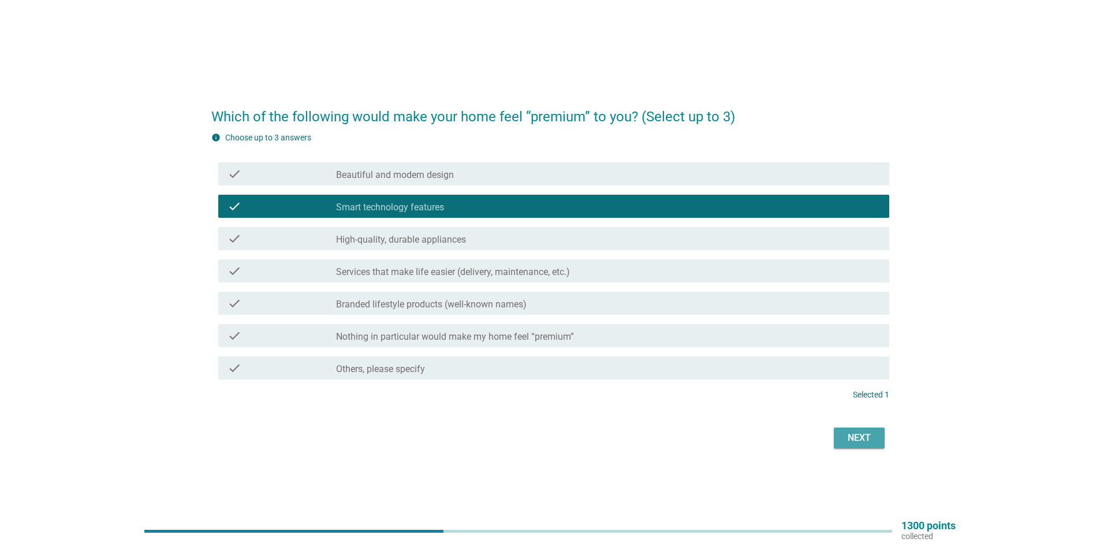
click at [861, 438] on div "Next" at bounding box center [859, 438] width 32 height 14
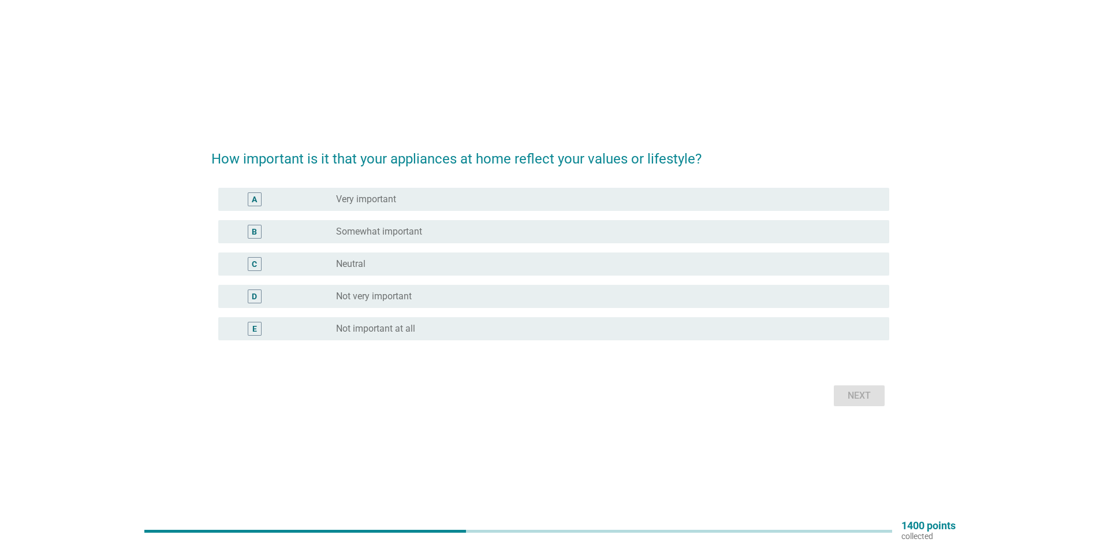
click at [389, 236] on div "radio_button_unchecked Somewhat important" at bounding box center [608, 232] width 544 height 14
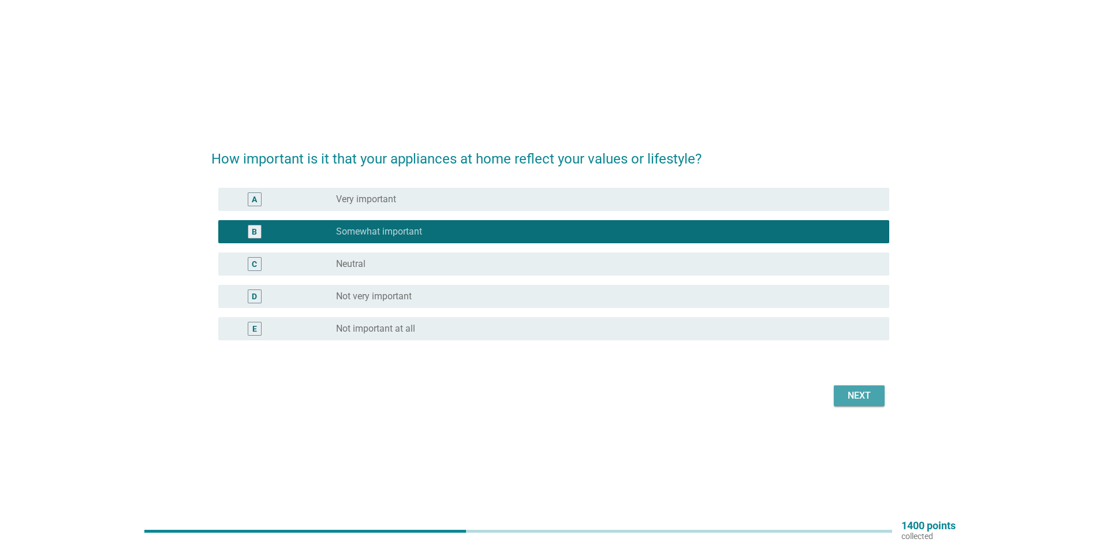
click at [838, 394] on button "Next" at bounding box center [859, 395] width 51 height 21
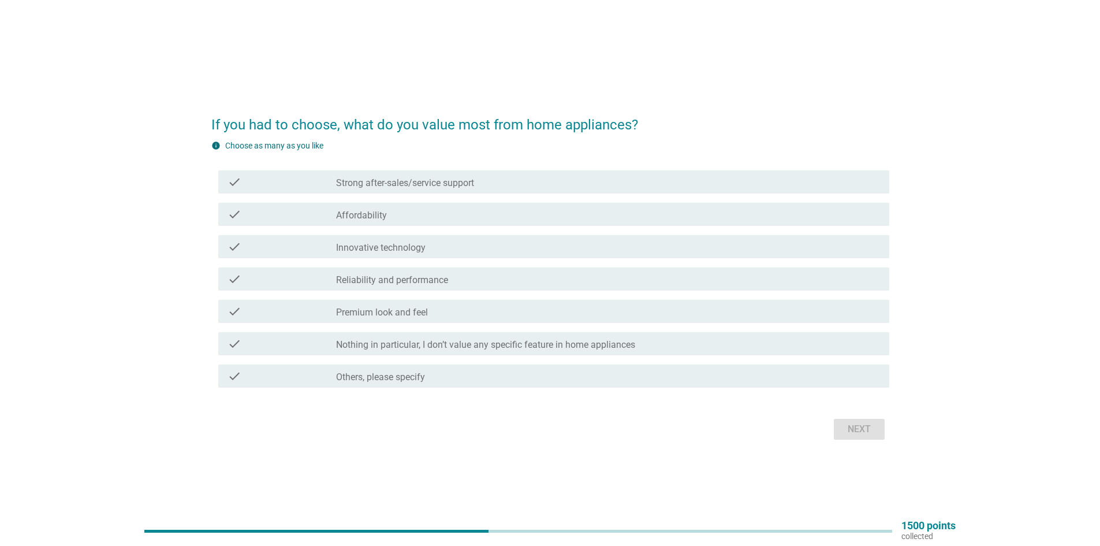
click at [442, 222] on div "check check_box_outline_blank Affordability" at bounding box center [553, 214] width 671 height 23
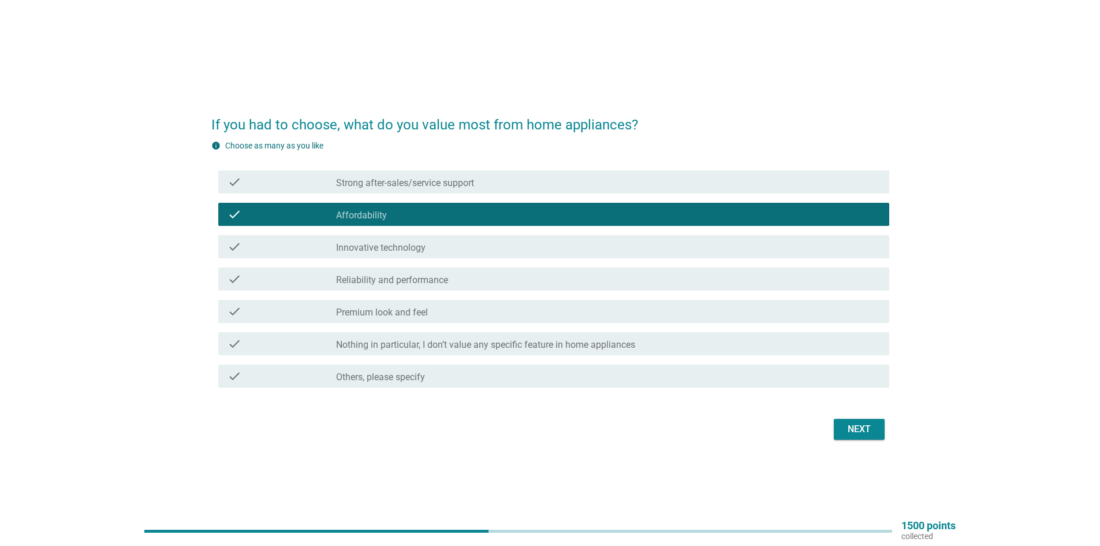
click at [441, 248] on div "check_box_outline_blank Innovative technology" at bounding box center [608, 247] width 544 height 14
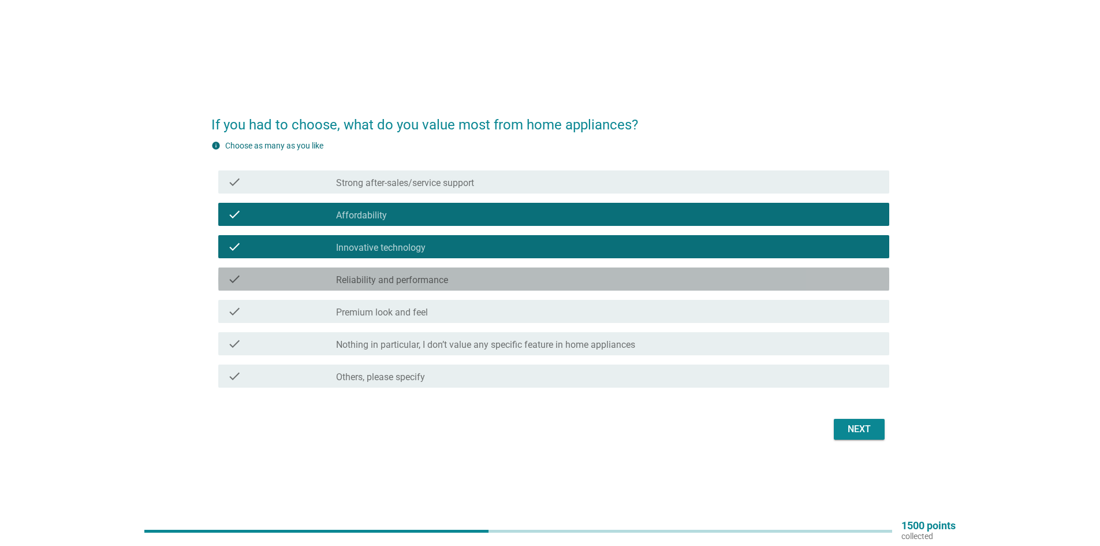
click at [480, 284] on div "check_box_outline_blank Reliability and performance" at bounding box center [608, 279] width 544 height 14
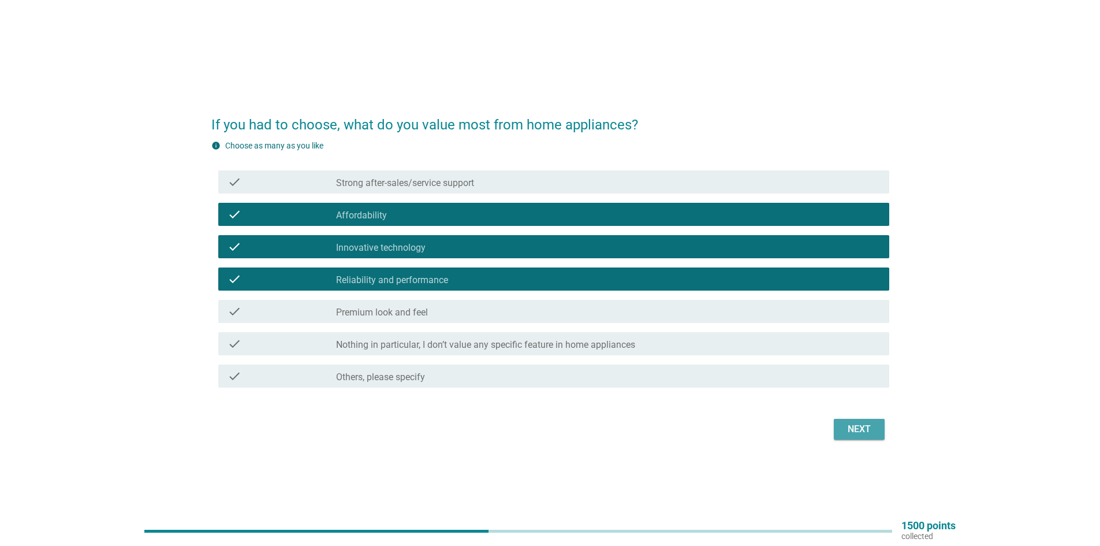
click at [866, 430] on div "Next" at bounding box center [859, 429] width 32 height 14
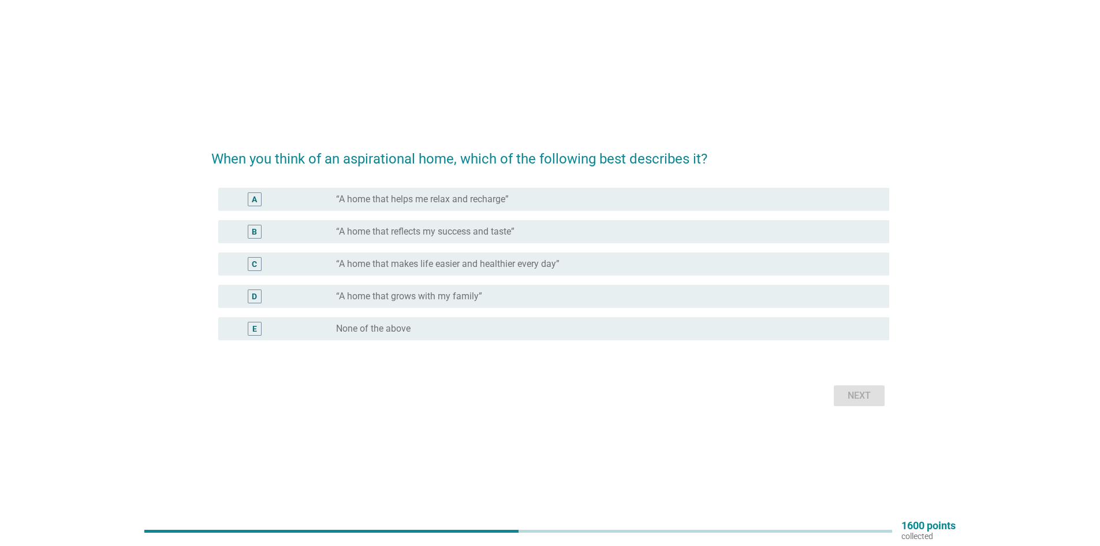
click at [434, 195] on label "“A home that helps me relax and recharge”" at bounding box center [422, 199] width 173 height 12
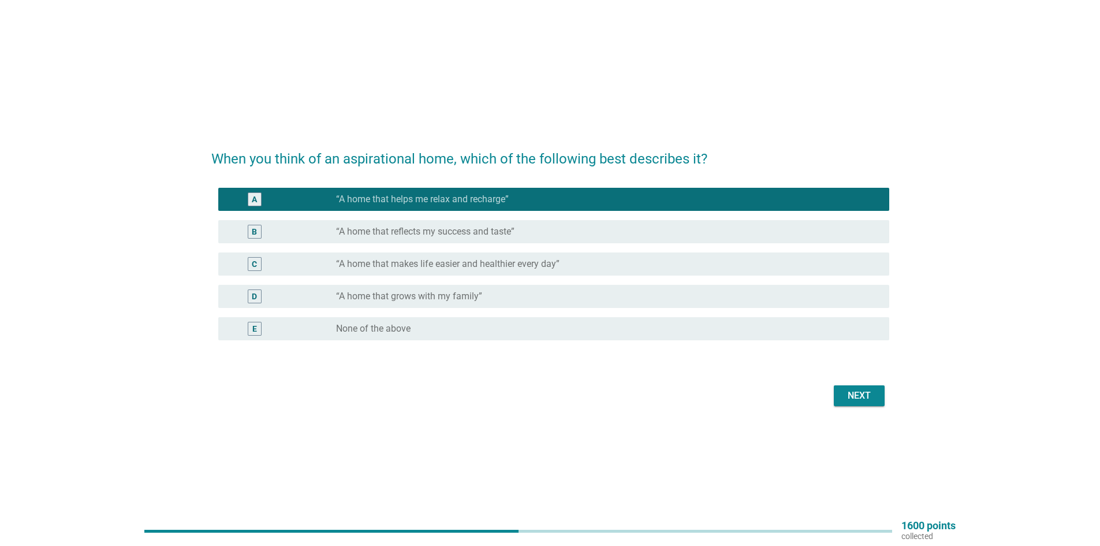
click at [456, 267] on label "“A home that makes life easier and healthier every day”" at bounding box center [447, 264] width 223 height 12
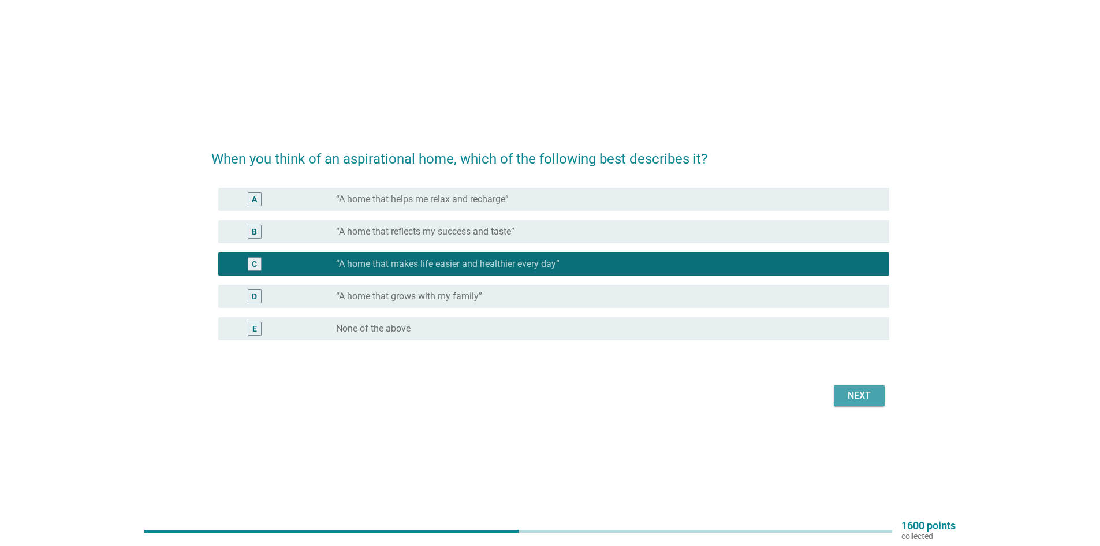
click at [868, 393] on div "Next" at bounding box center [859, 396] width 32 height 14
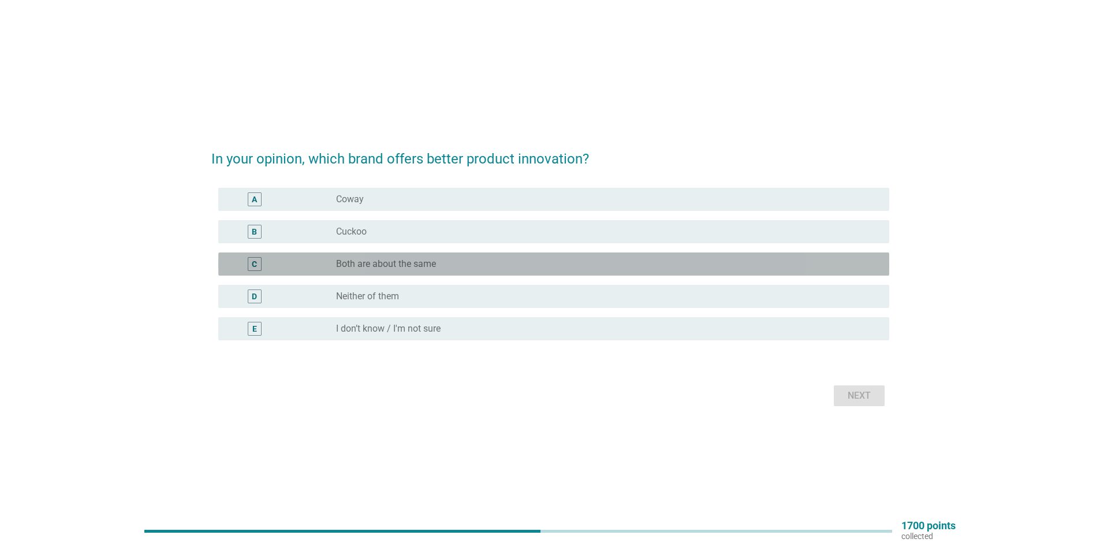
click at [487, 269] on div "radio_button_unchecked Both are about the same" at bounding box center [603, 264] width 535 height 12
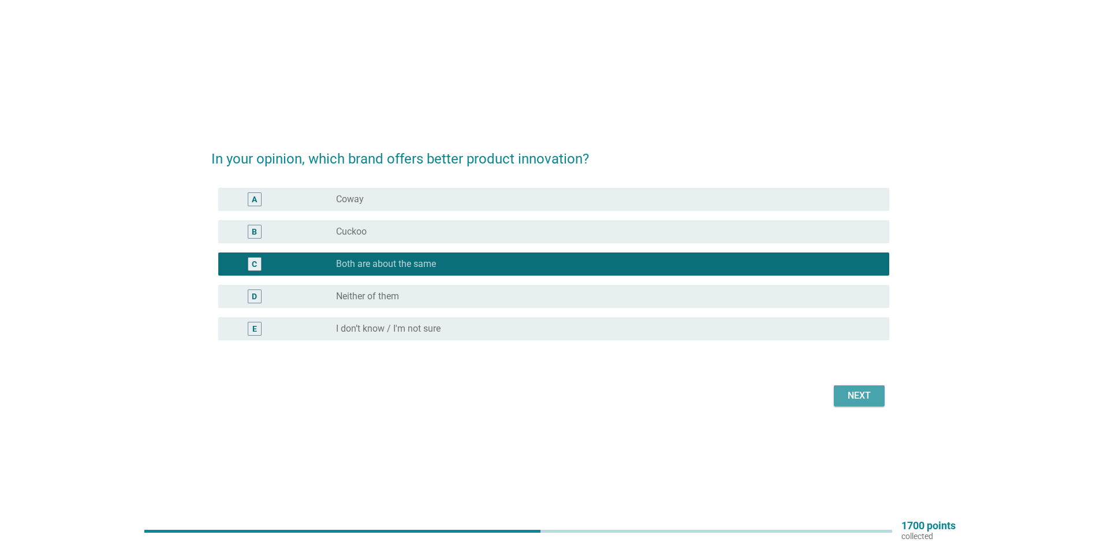
click at [852, 403] on button "Next" at bounding box center [859, 395] width 51 height 21
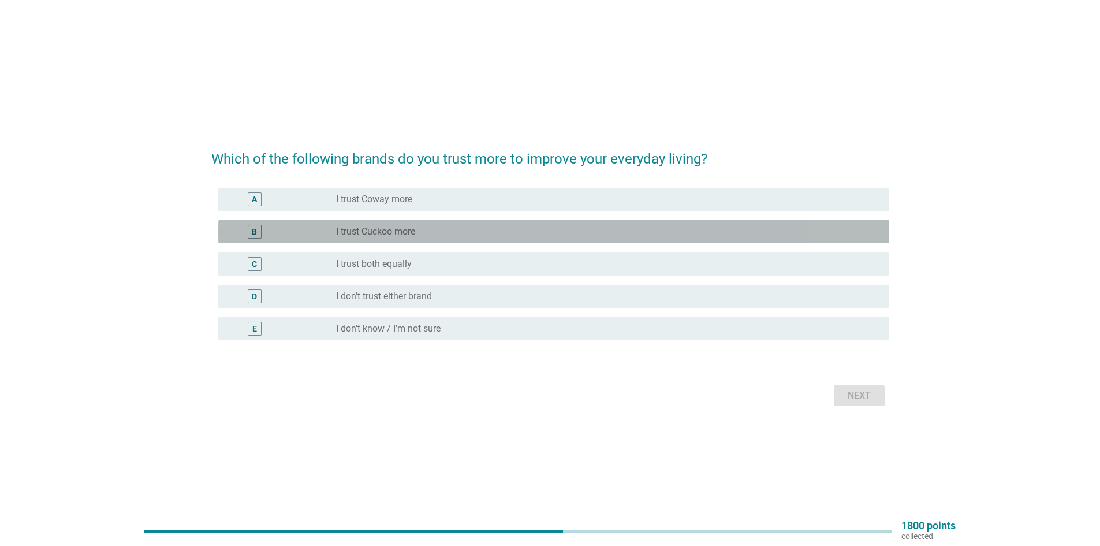
click at [427, 234] on div "radio_button_unchecked I trust Cuckoo more" at bounding box center [603, 232] width 535 height 12
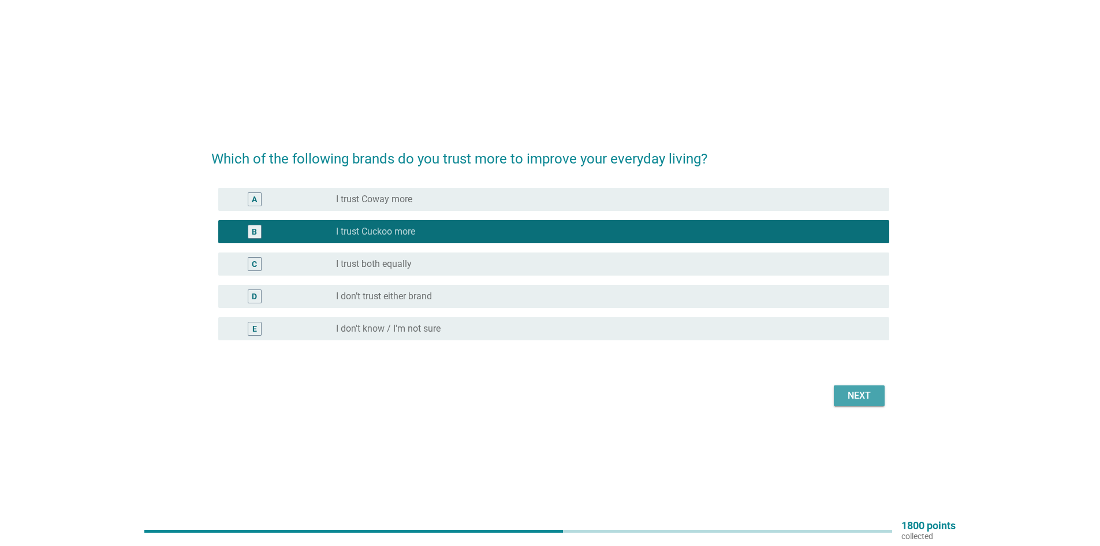
click at [870, 393] on div "Next" at bounding box center [859, 396] width 32 height 14
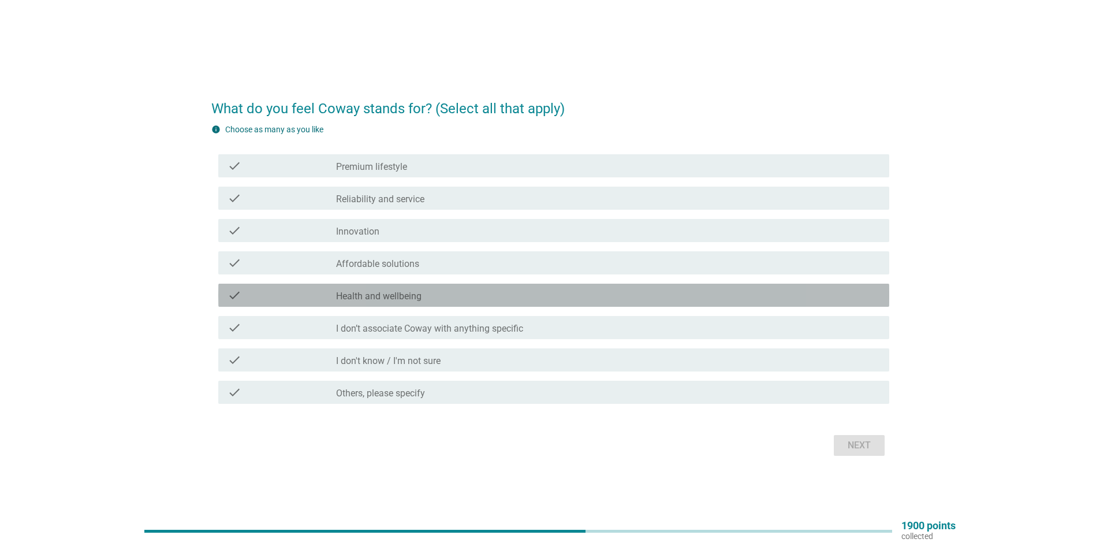
click at [419, 296] on label "Health and wellbeing" at bounding box center [378, 296] width 85 height 12
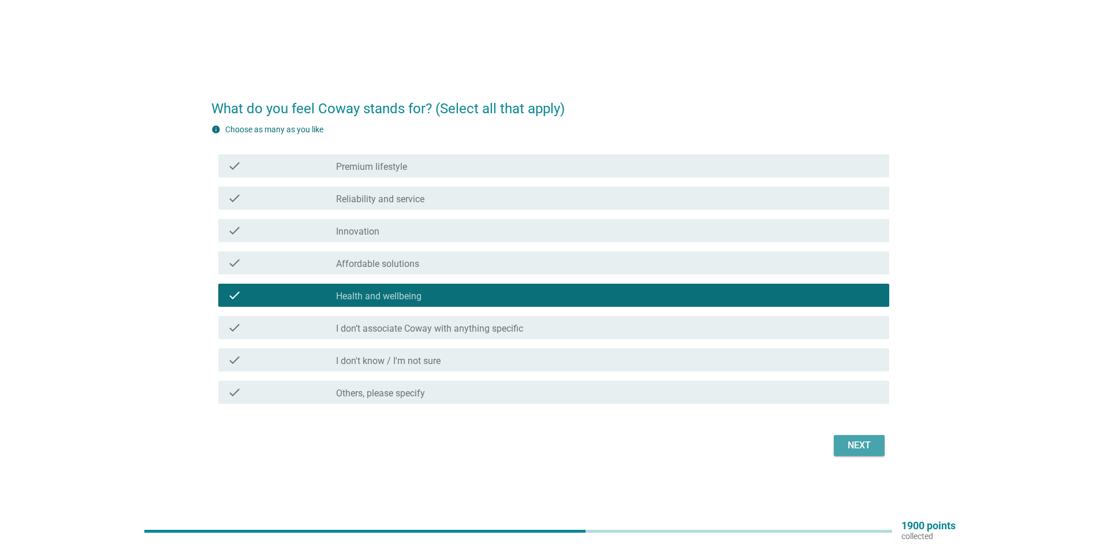
click at [847, 448] on div "Next" at bounding box center [859, 445] width 32 height 14
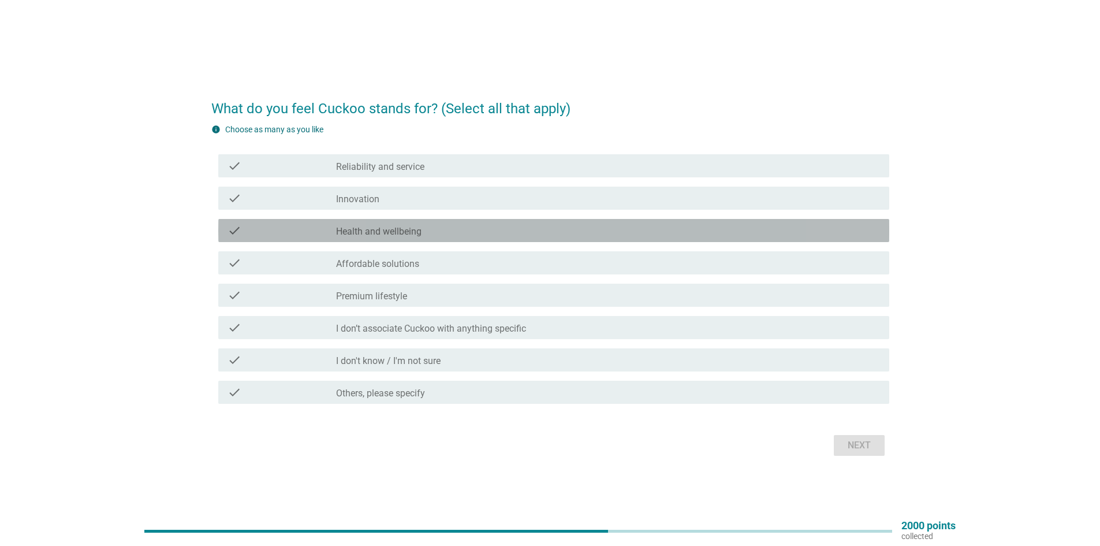
click at [365, 230] on label "Health and wellbeing" at bounding box center [378, 232] width 85 height 12
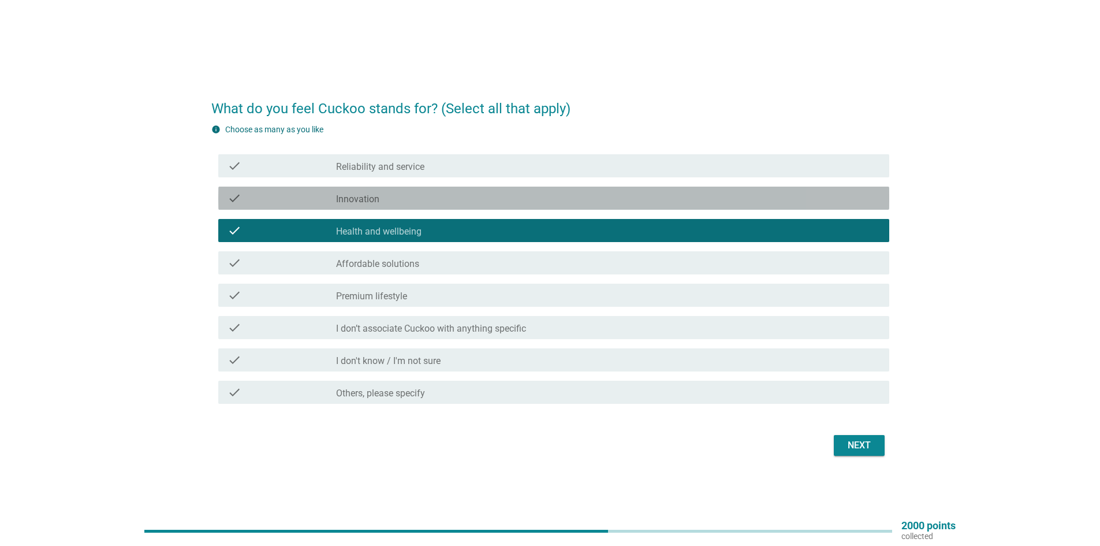
click at [361, 202] on label "Innovation" at bounding box center [357, 199] width 43 height 12
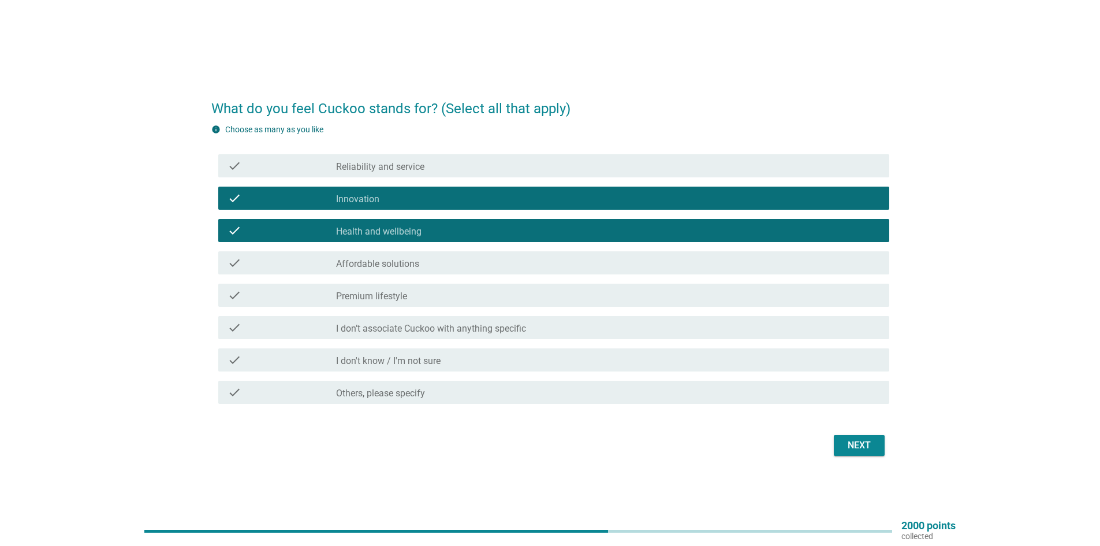
click at [862, 438] on div "Next" at bounding box center [859, 445] width 32 height 14
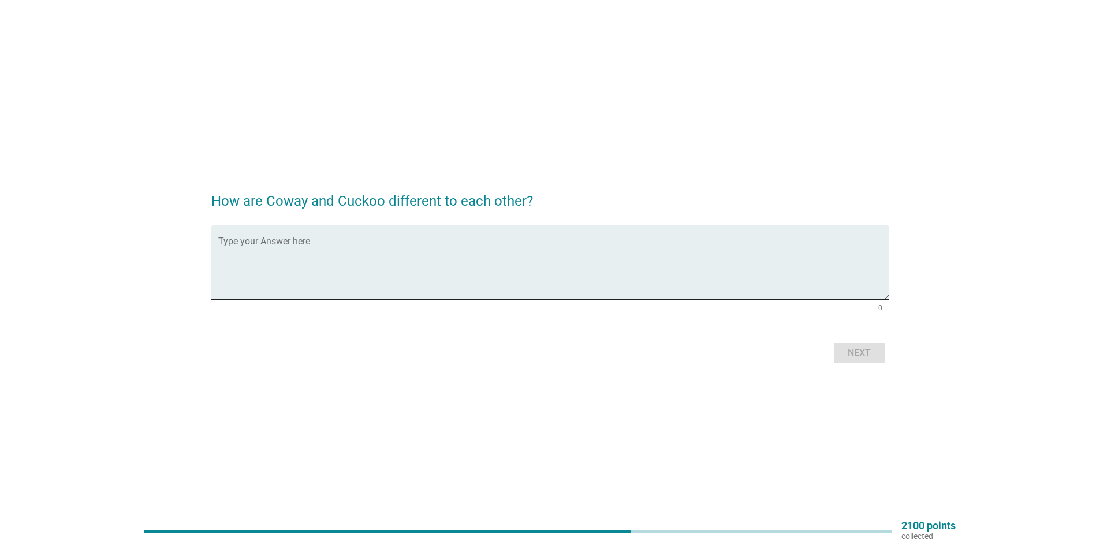
click at [386, 281] on textarea "Type your Answer here" at bounding box center [553, 269] width 671 height 61
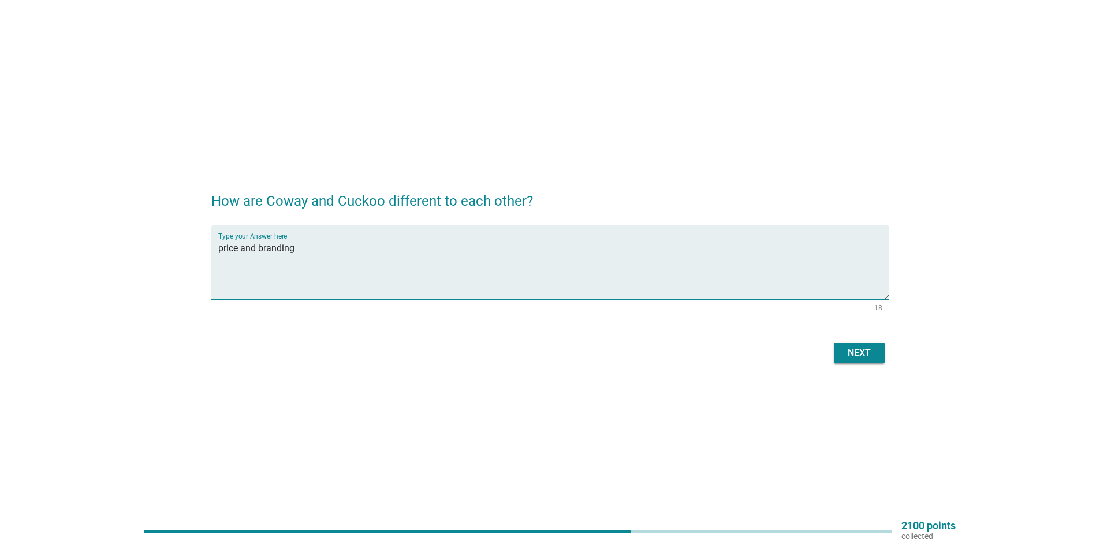
type textarea "price and branding"
click at [837, 344] on button "Next" at bounding box center [859, 352] width 51 height 21
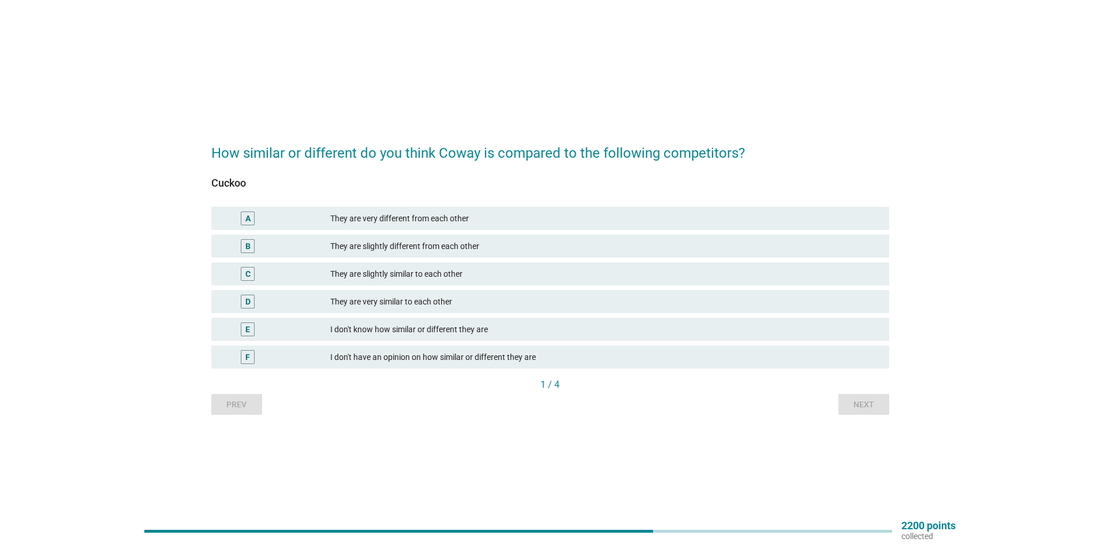
click at [396, 238] on div "B They are slightly different from each other" at bounding box center [550, 245] width 678 height 23
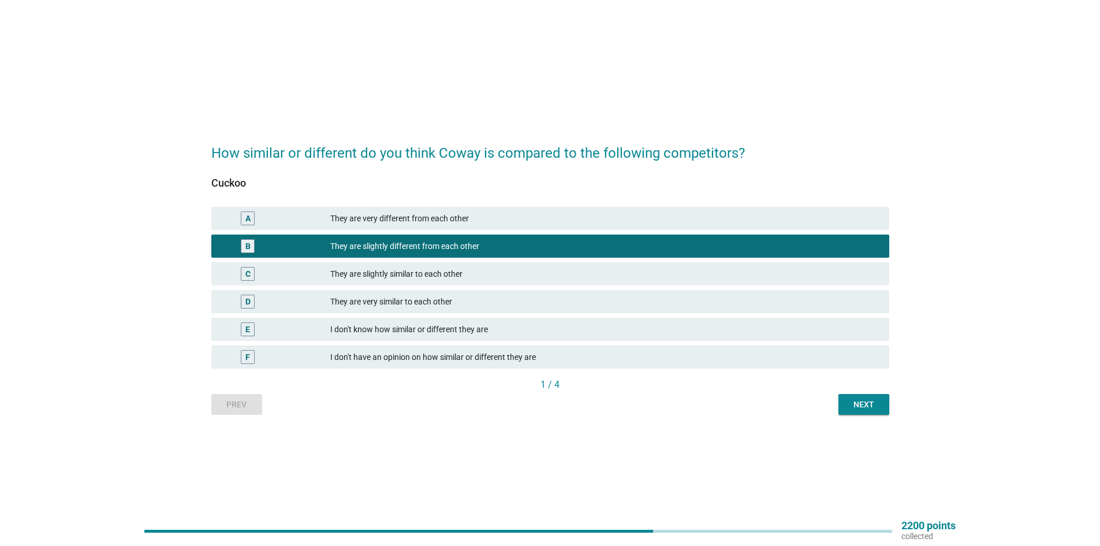
click at [872, 408] on div "Next" at bounding box center [864, 404] width 32 height 12
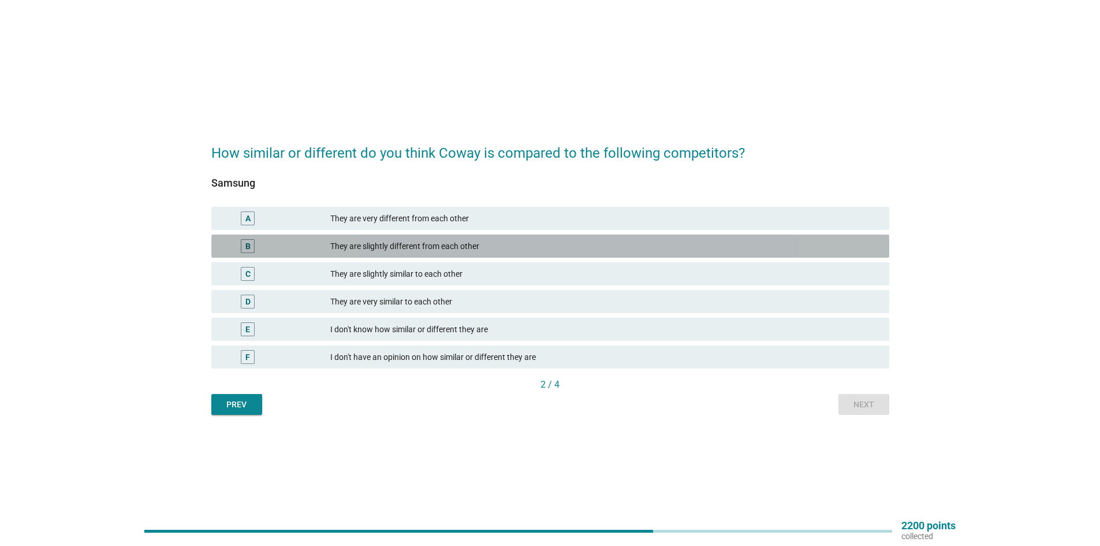
click at [412, 242] on div "They are slightly different from each other" at bounding box center [605, 246] width 550 height 14
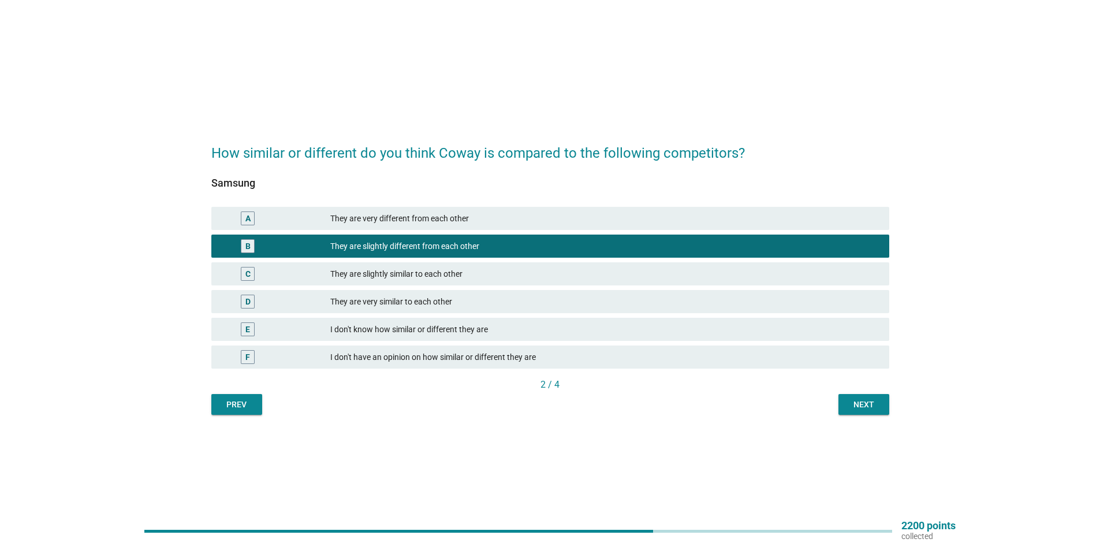
click at [846, 405] on button "Next" at bounding box center [863, 404] width 51 height 21
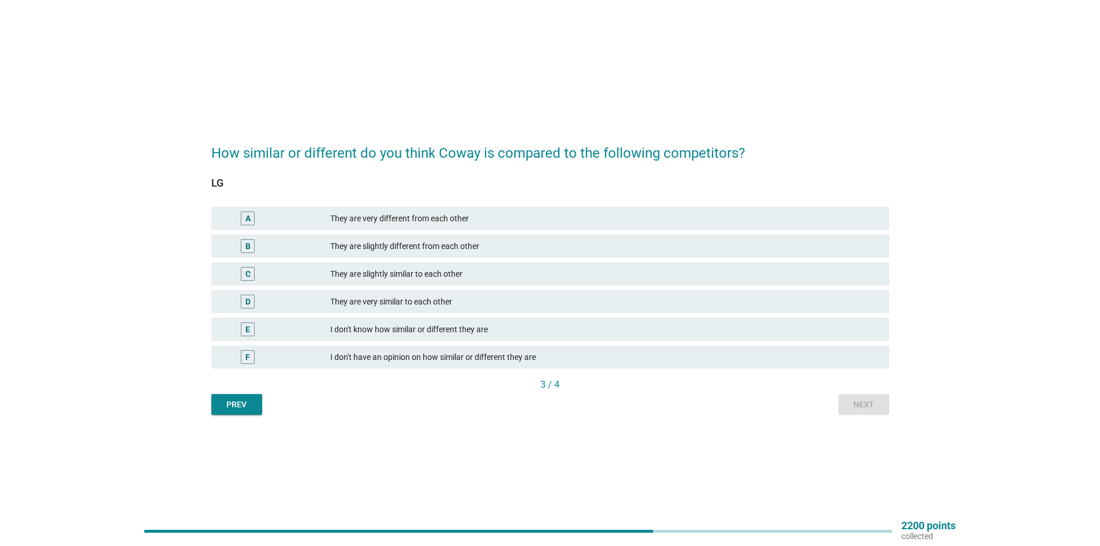
click at [425, 243] on div "They are slightly different from each other" at bounding box center [605, 246] width 550 height 14
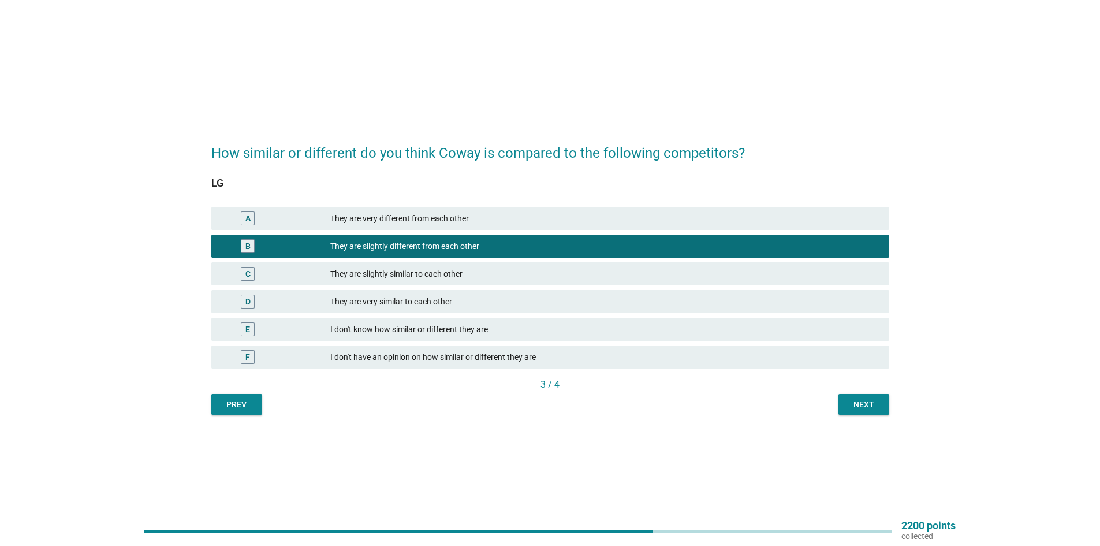
click at [875, 389] on div "3 / 4" at bounding box center [550, 385] width 678 height 14
click at [864, 410] on div "Next" at bounding box center [864, 404] width 32 height 12
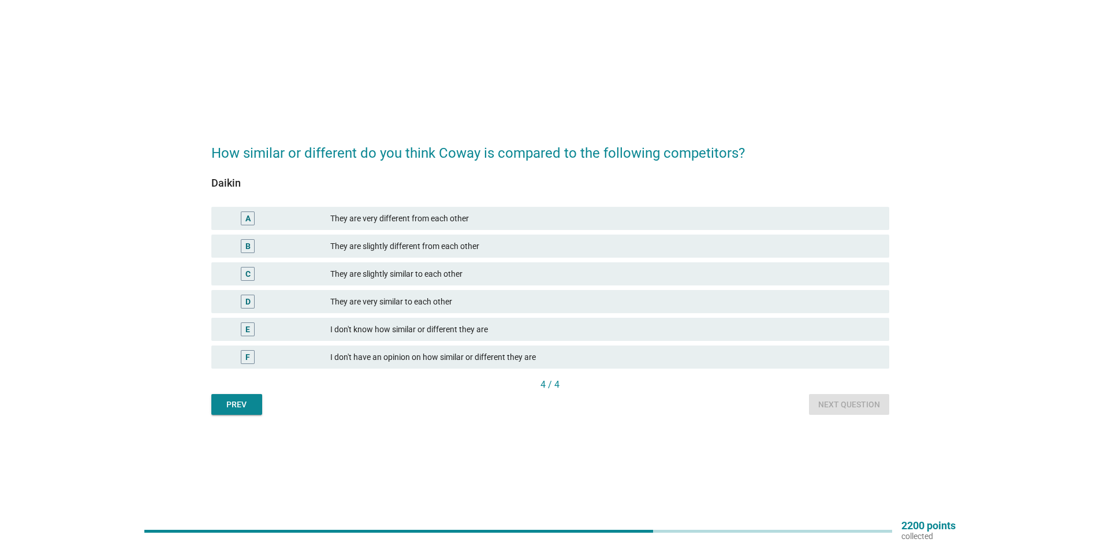
click at [391, 236] on div "B They are slightly different from each other" at bounding box center [550, 245] width 678 height 23
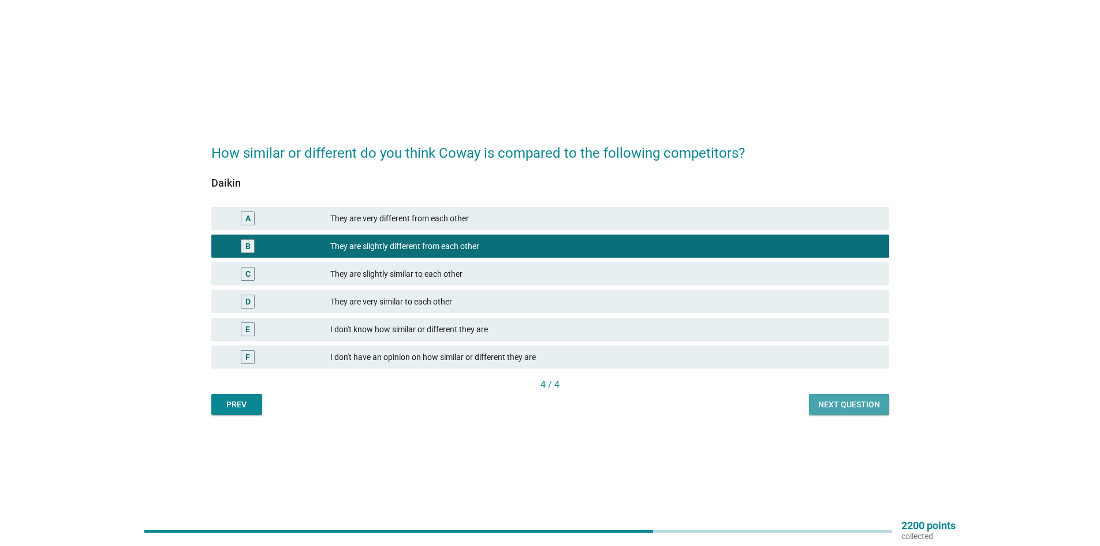
click at [868, 412] on button "Next question" at bounding box center [849, 404] width 80 height 21
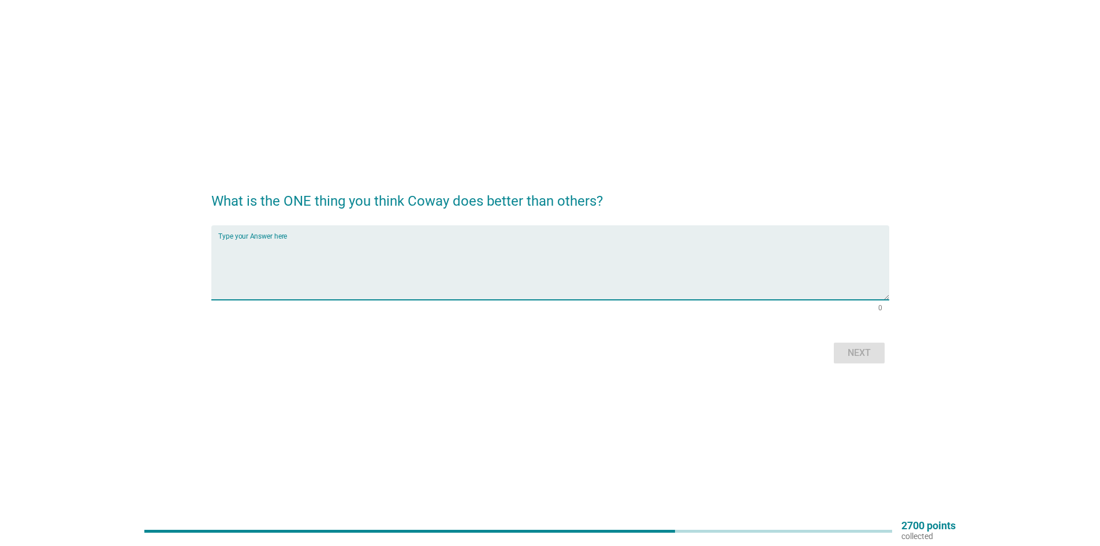
click at [274, 252] on textarea "Type your Answer here" at bounding box center [553, 269] width 671 height 61
drag, startPoint x: 261, startPoint y: 236, endPoint x: 251, endPoint y: 238, distance: 10.1
click at [251, 238] on div "Type your Answer here Services" at bounding box center [553, 262] width 671 height 74
drag, startPoint x: 269, startPoint y: 251, endPoint x: 158, endPoint y: 238, distance: 112.2
click at [158, 238] on div "What is the ONE thing you think Coway does better than others? Type your Answer…" at bounding box center [550, 273] width 1044 height 206
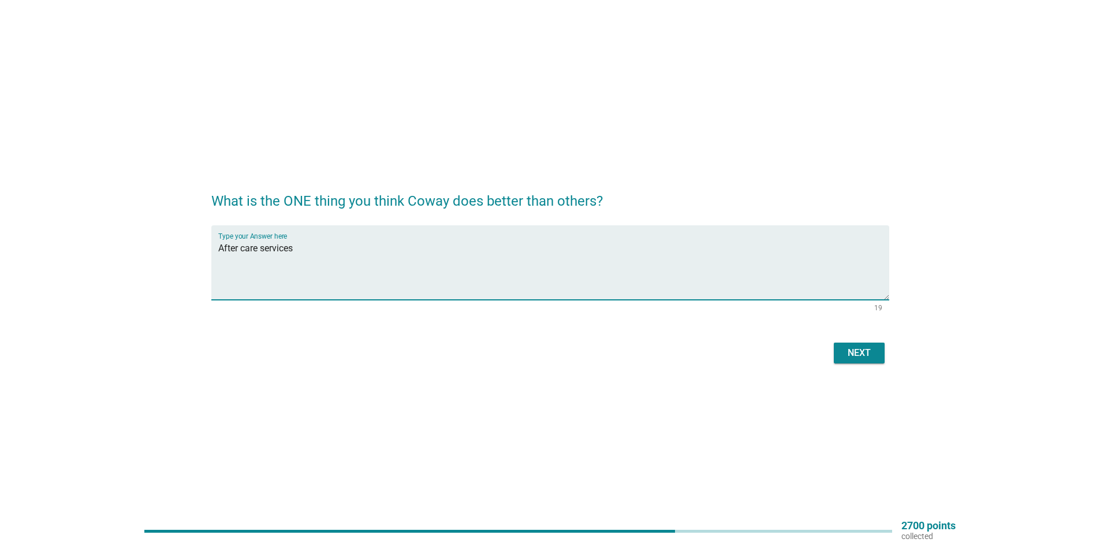
type textarea "After care services"
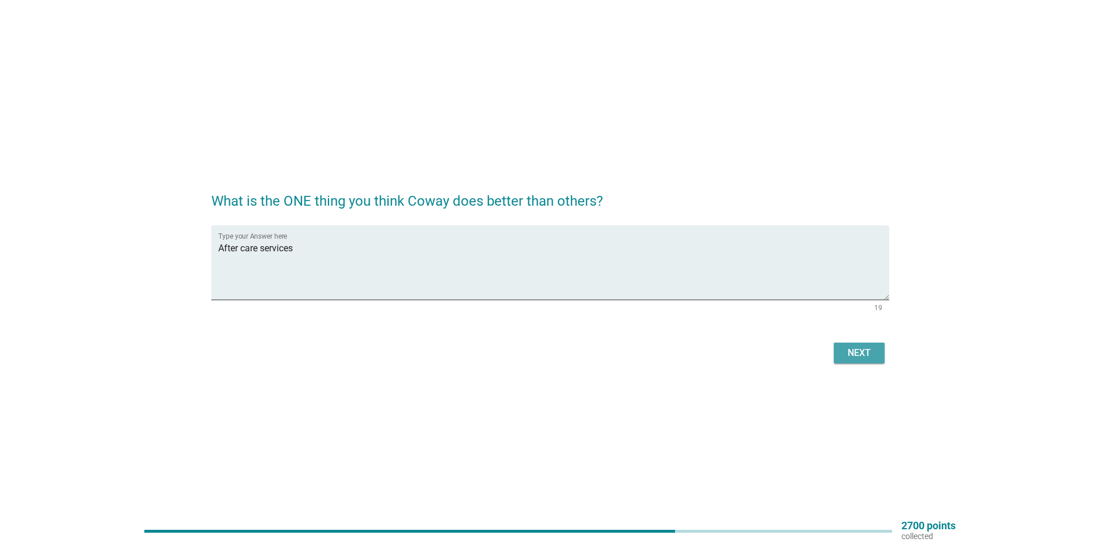
click at [867, 355] on div "Next" at bounding box center [859, 353] width 32 height 14
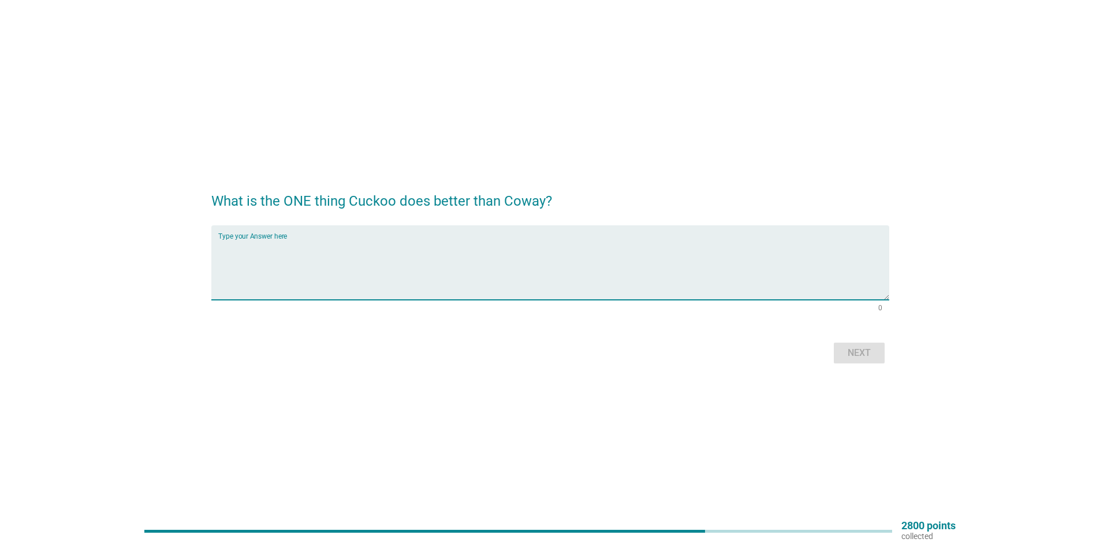
click at [374, 244] on textarea "Type your Answer here" at bounding box center [553, 269] width 671 height 61
type textarea "Innovative"
click at [862, 361] on button "Next" at bounding box center [859, 352] width 51 height 21
click at [300, 251] on textarea "Type your Answer here" at bounding box center [553, 269] width 671 height 61
type textarea "Innovative"
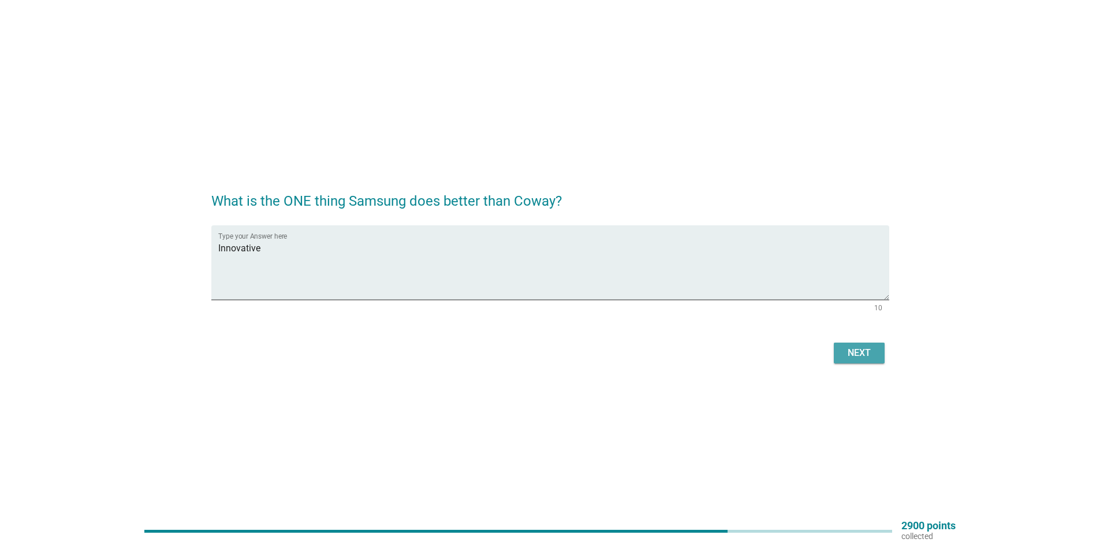
click at [865, 356] on div "Next" at bounding box center [859, 353] width 32 height 14
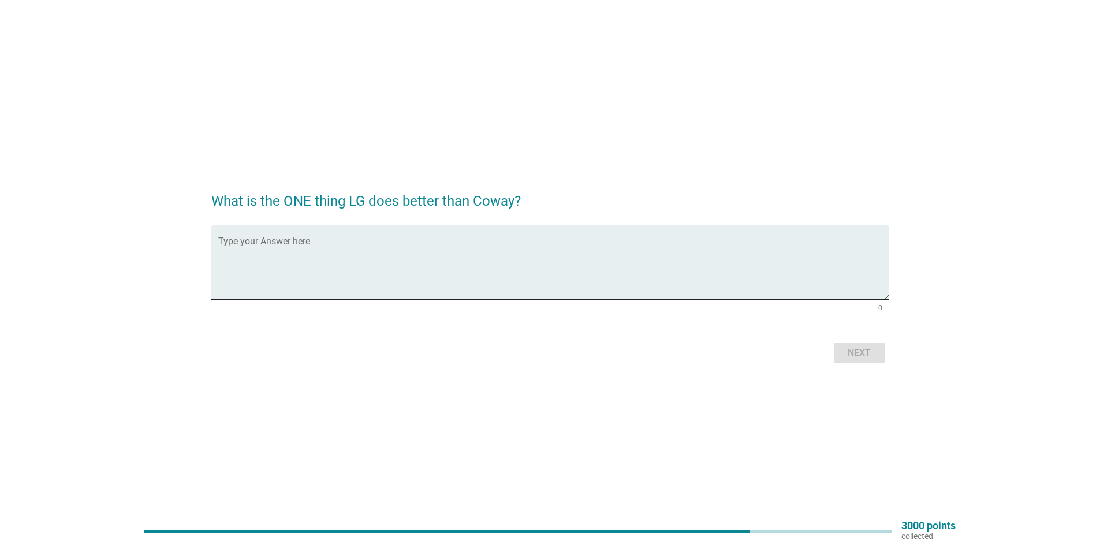
click at [315, 254] on textarea "Type your Answer here" at bounding box center [553, 269] width 671 height 61
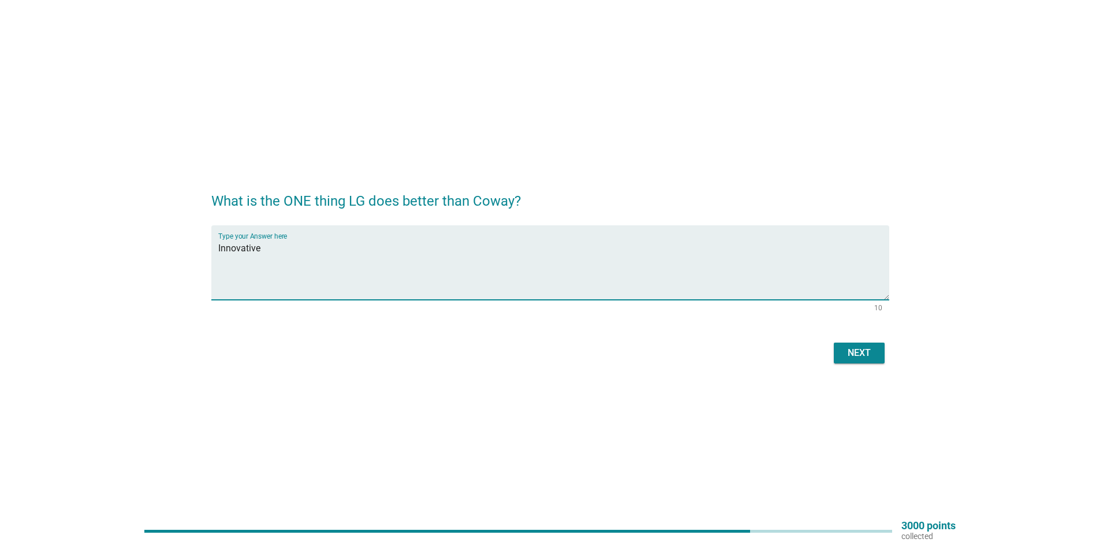
type textarea "Innovative"
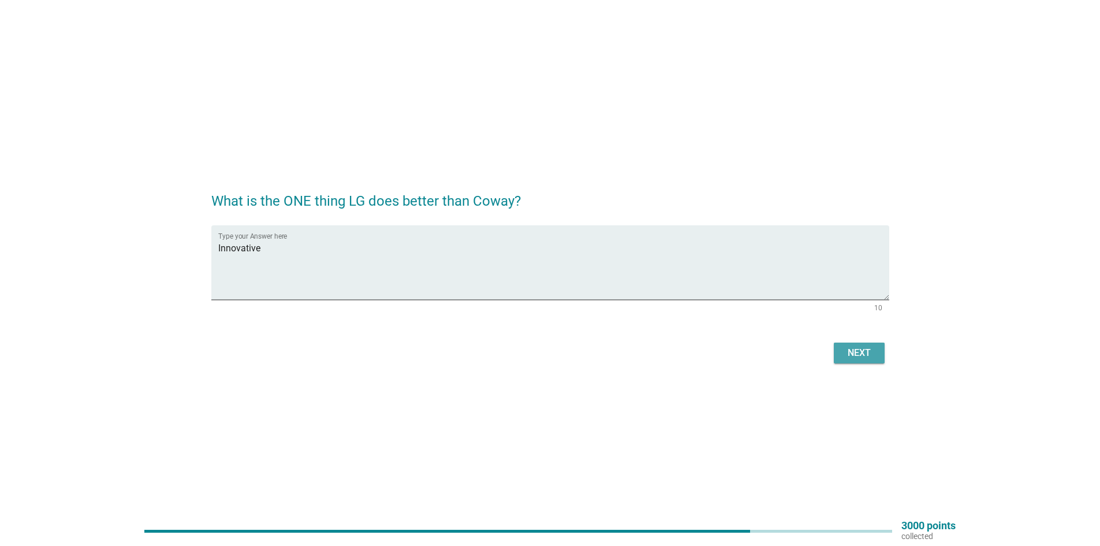
click at [882, 350] on button "Next" at bounding box center [859, 352] width 51 height 21
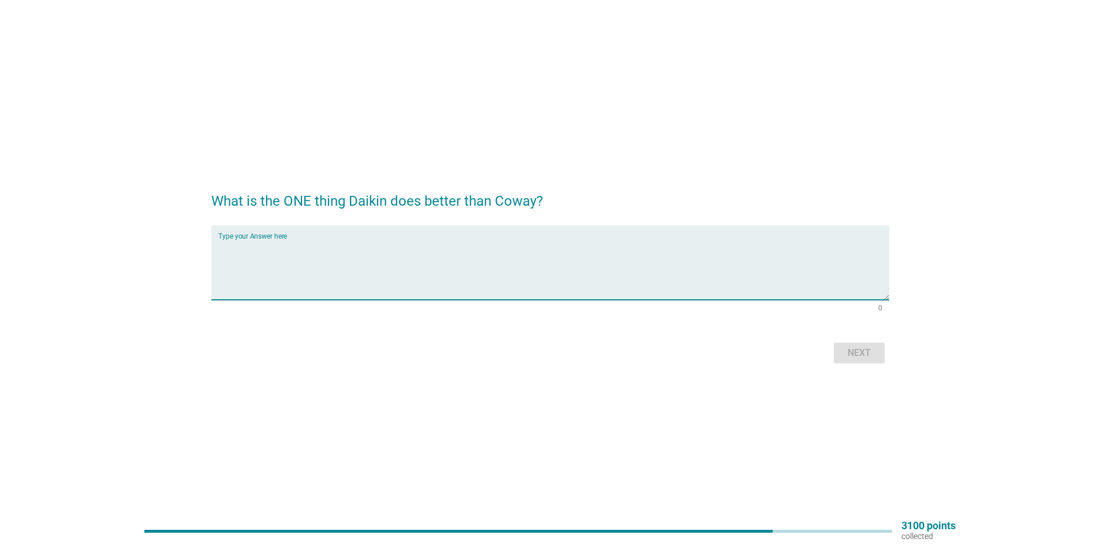
click at [383, 248] on textarea "Type your Answer here" at bounding box center [553, 269] width 671 height 61
type textarea "Services"
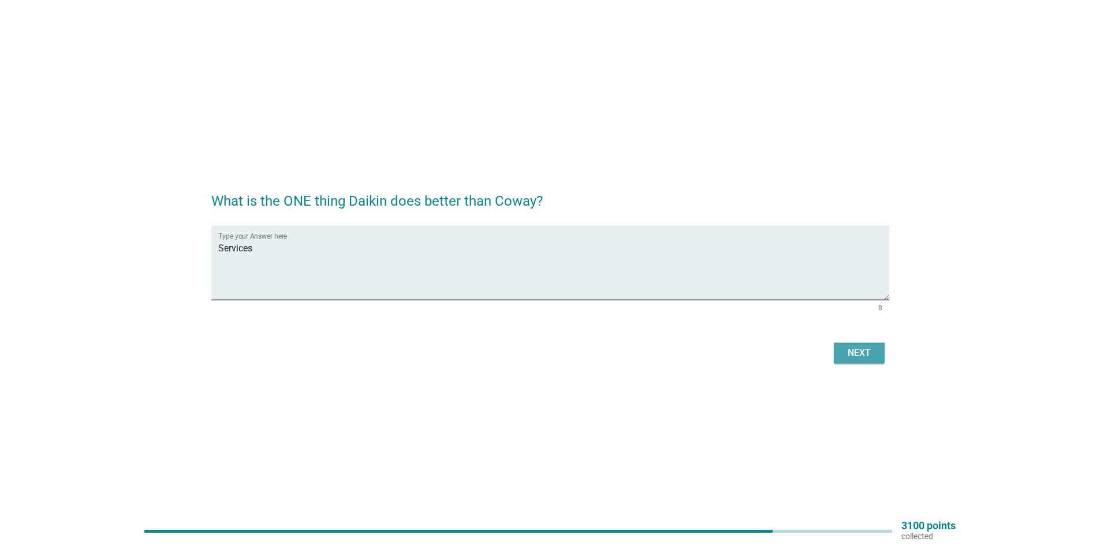
click at [864, 362] on button "Next" at bounding box center [859, 352] width 51 height 21
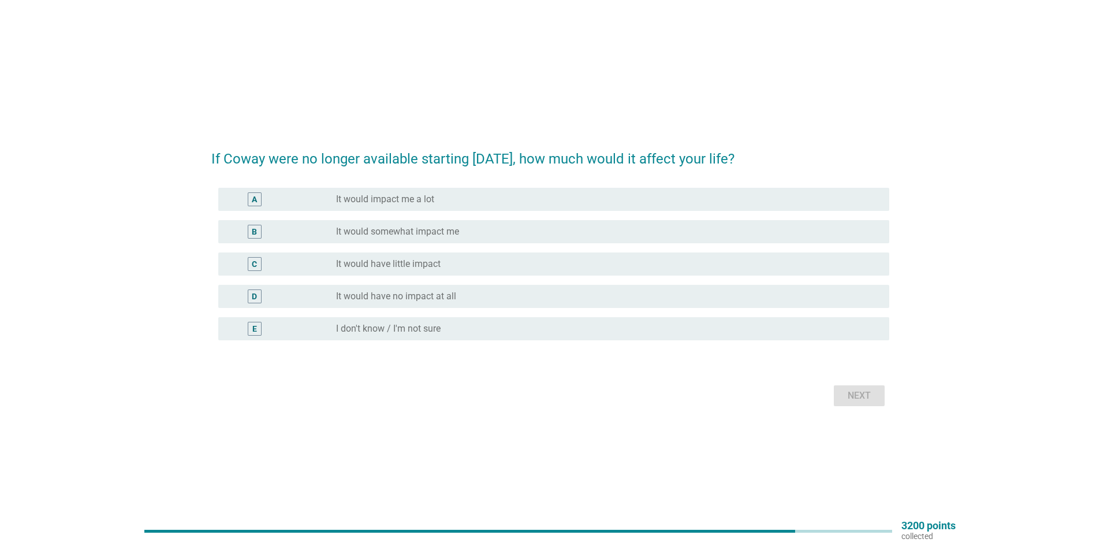
click at [378, 301] on label "It would have no impact at all" at bounding box center [396, 296] width 120 height 12
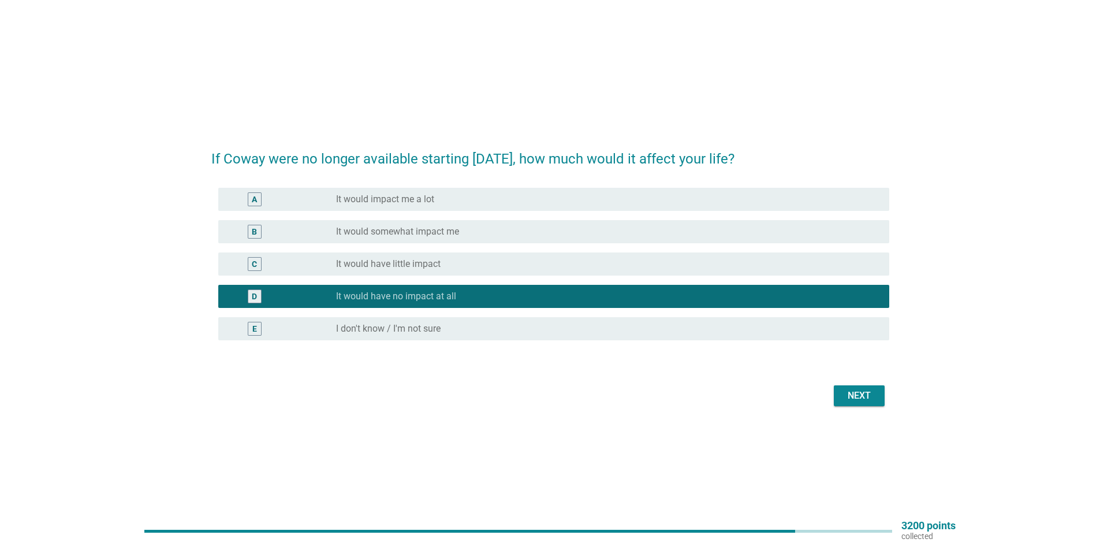
click at [852, 398] on div "Next" at bounding box center [859, 396] width 32 height 14
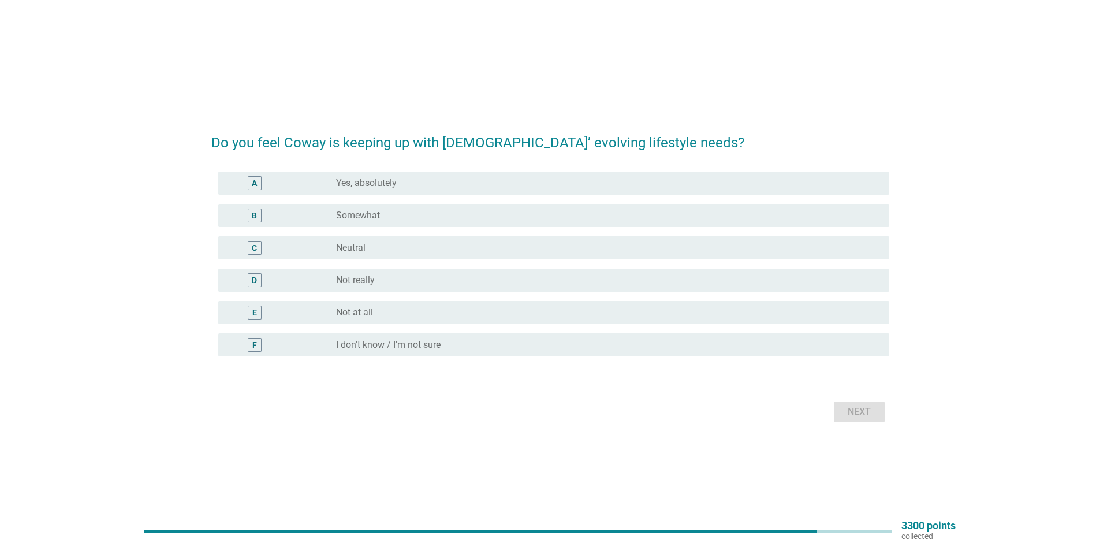
click at [386, 181] on label "Yes, absolutely" at bounding box center [366, 183] width 61 height 12
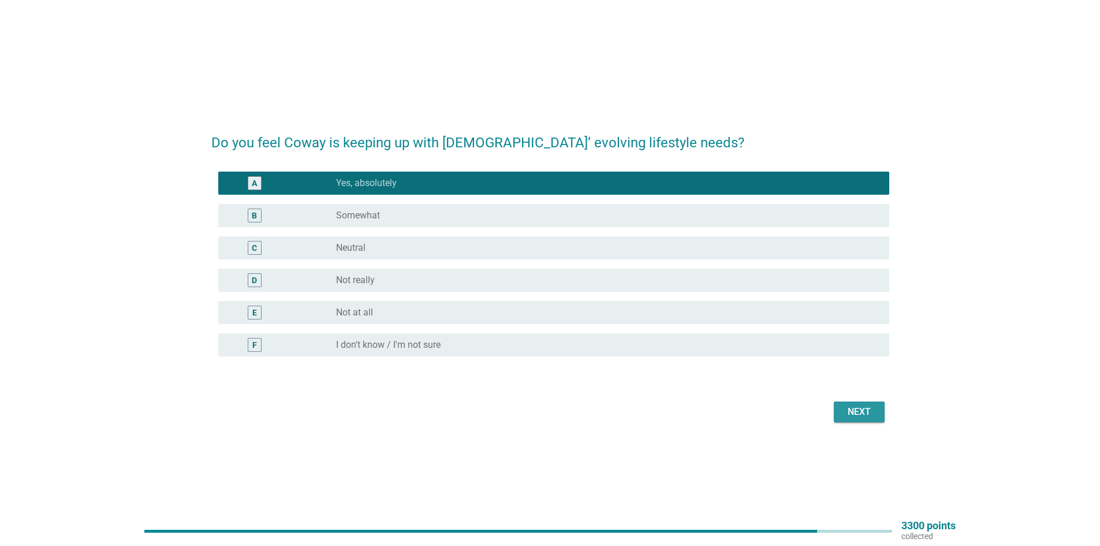
click at [855, 407] on div "Next" at bounding box center [859, 412] width 32 height 14
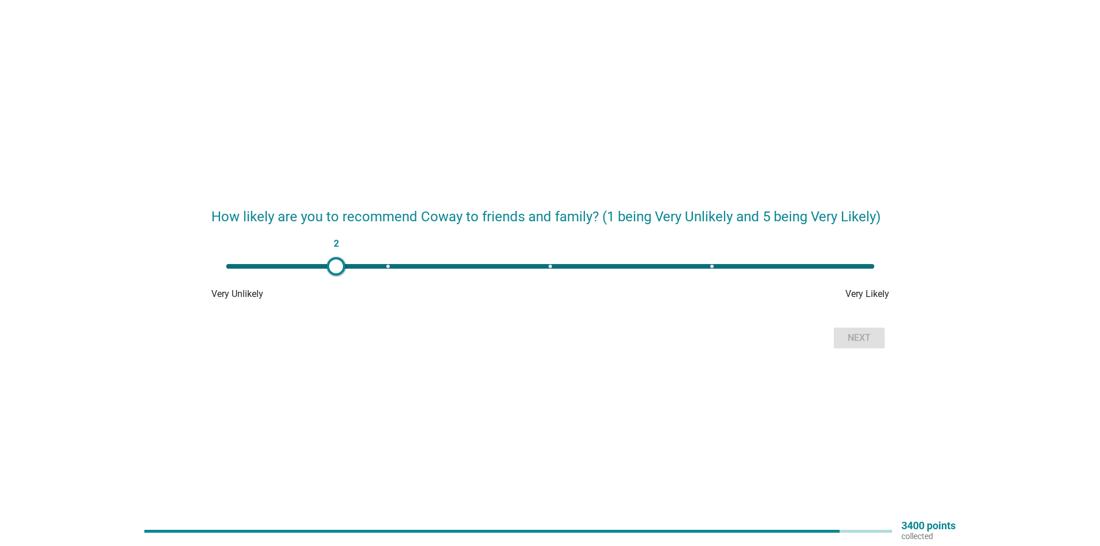
type input "3"
drag, startPoint x: 226, startPoint y: 263, endPoint x: 547, endPoint y: 281, distance: 321.6
click at [547, 281] on div "3 Very Unlikely Very Likely" at bounding box center [550, 278] width 678 height 46
click at [852, 341] on div "Next" at bounding box center [859, 338] width 32 height 14
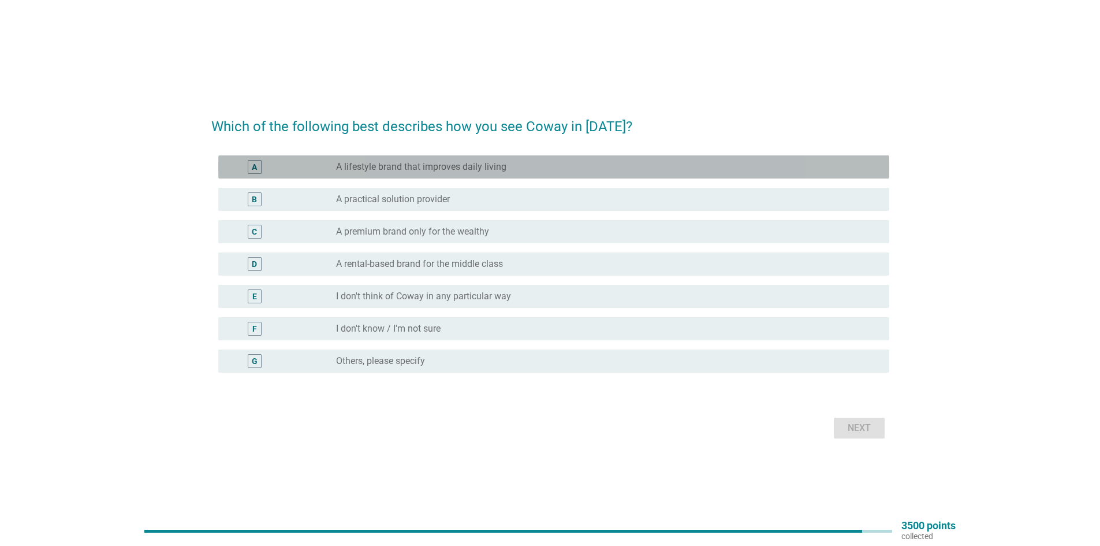
click at [469, 165] on label "A lifestyle brand that improves daily living" at bounding box center [421, 167] width 170 height 12
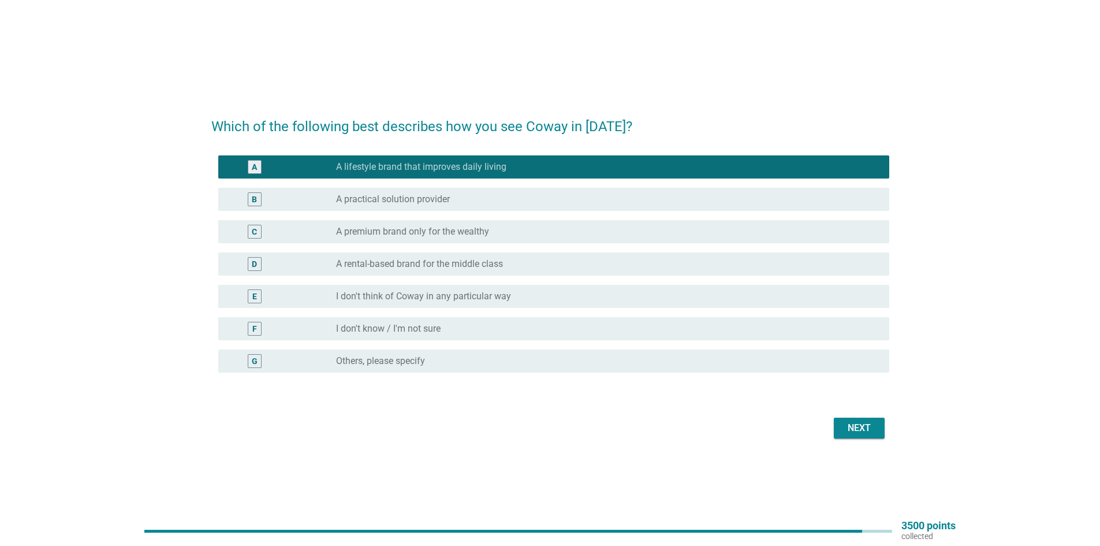
click at [528, 264] on div "radio_button_unchecked A rental-based brand for the middle class" at bounding box center [603, 264] width 535 height 12
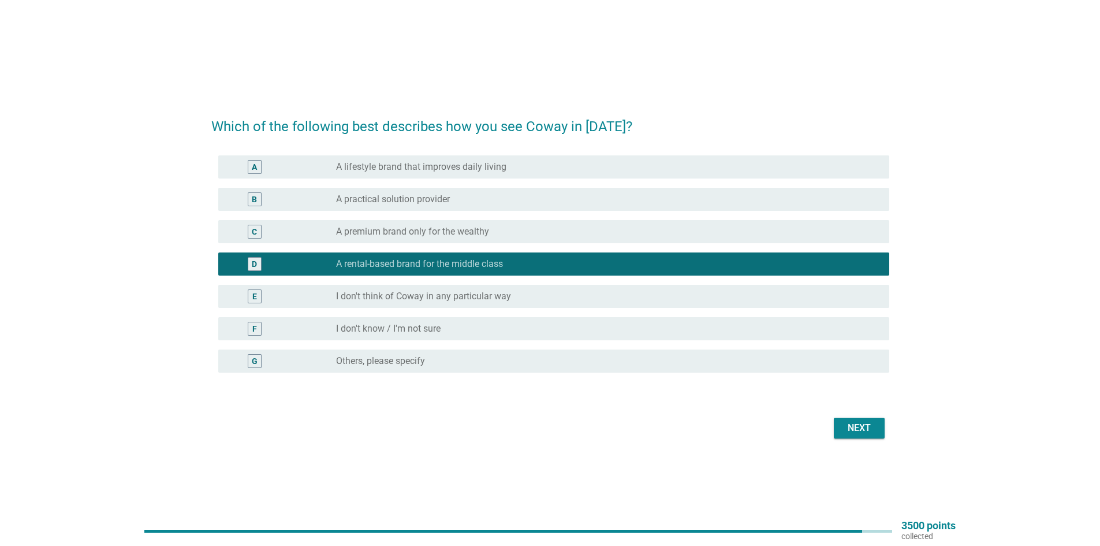
click at [867, 427] on div "Next" at bounding box center [859, 428] width 32 height 14
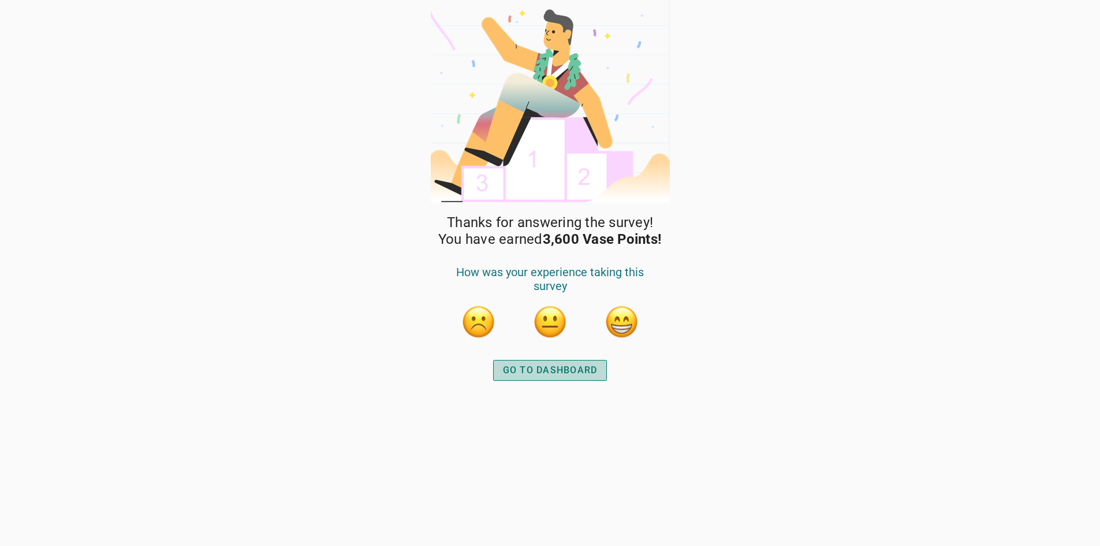
click at [532, 371] on div "GO TO DASHBOARD" at bounding box center [550, 370] width 95 height 14
